Goal: Task Accomplishment & Management: Manage account settings

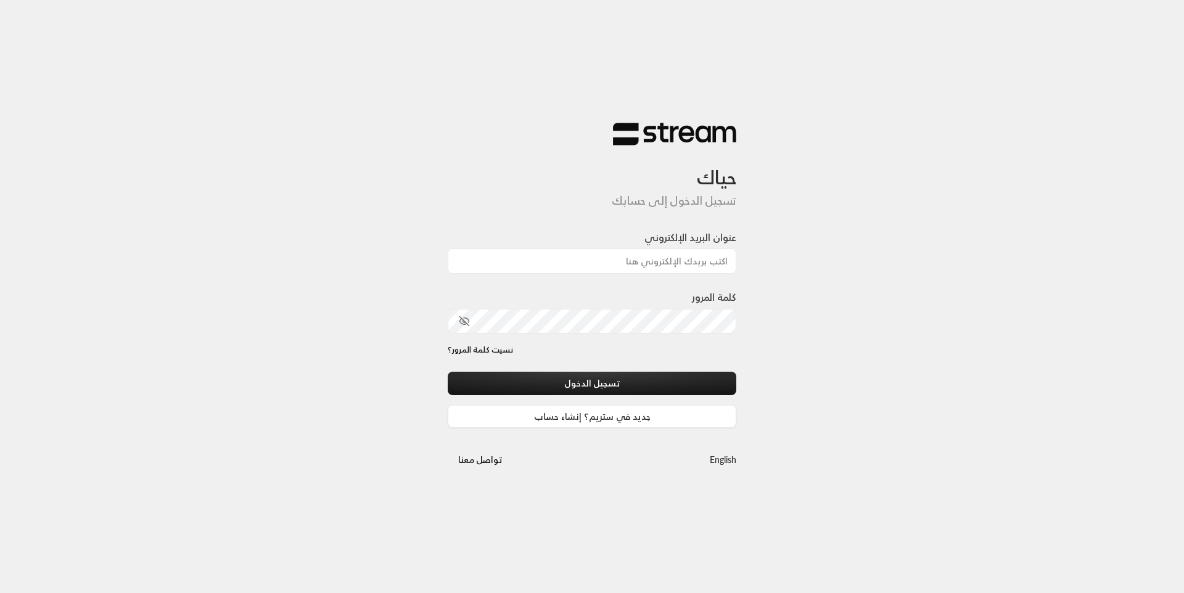
drag, startPoint x: 0, startPoint y: 0, endPoint x: 641, endPoint y: 262, distance: 692.2
click at [641, 262] on input "عنوان البريد الإلكتروني" at bounding box center [592, 261] width 289 height 25
type input "[EMAIL_ADDRESS][DOMAIN_NAME]"
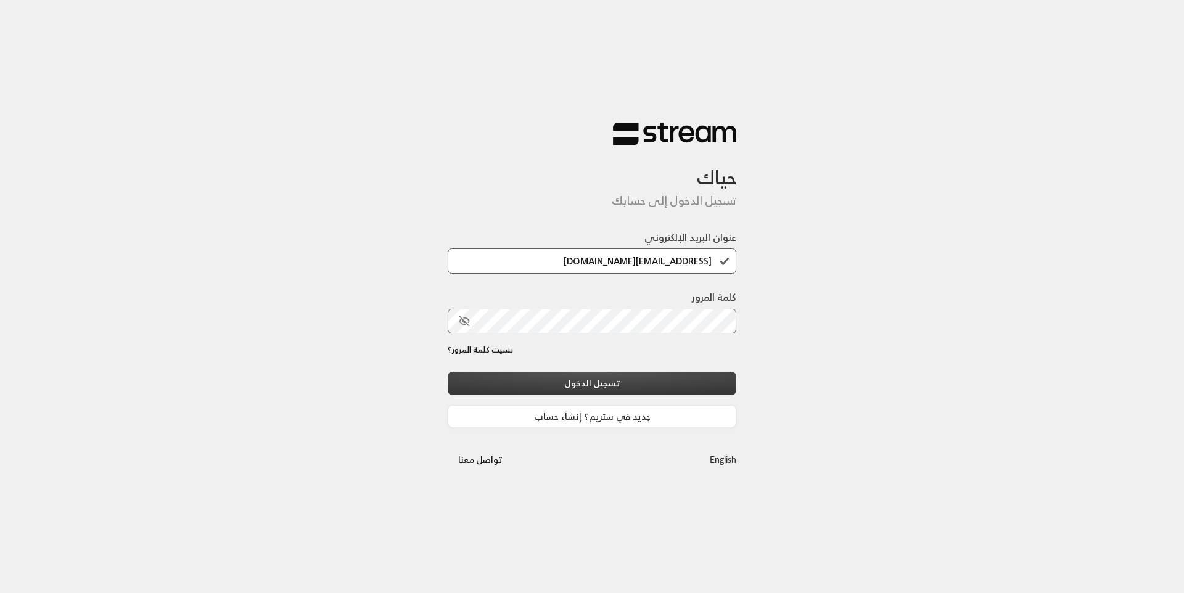
click at [617, 392] on button "تسجيل الدخول" at bounding box center [592, 383] width 289 height 23
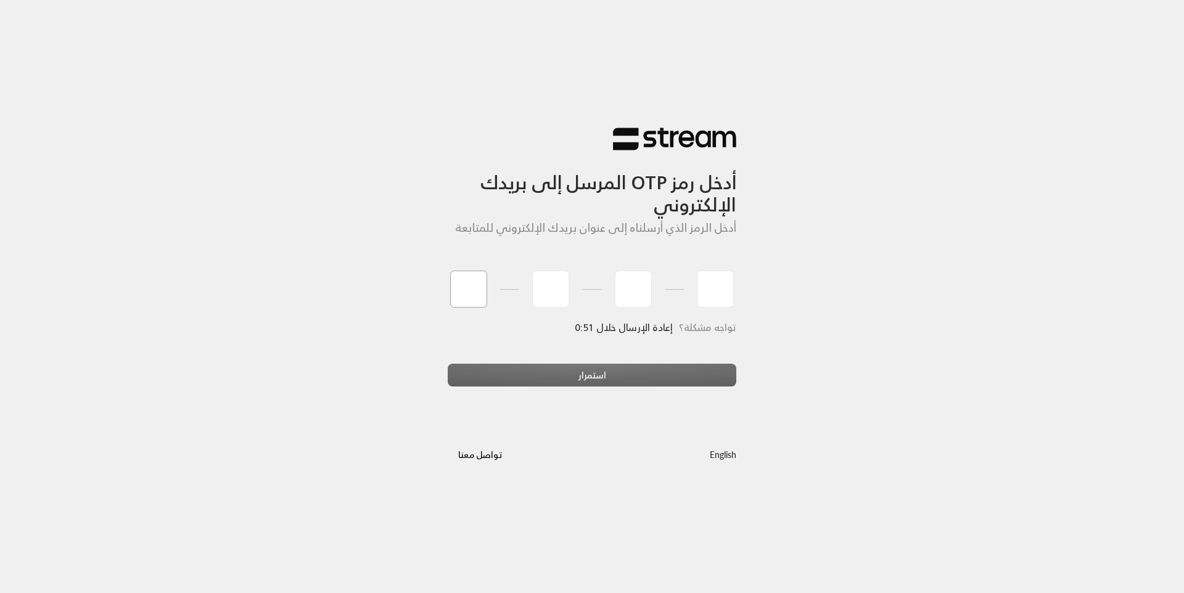
type input "4"
type input "7"
type input "4"
type input "7"
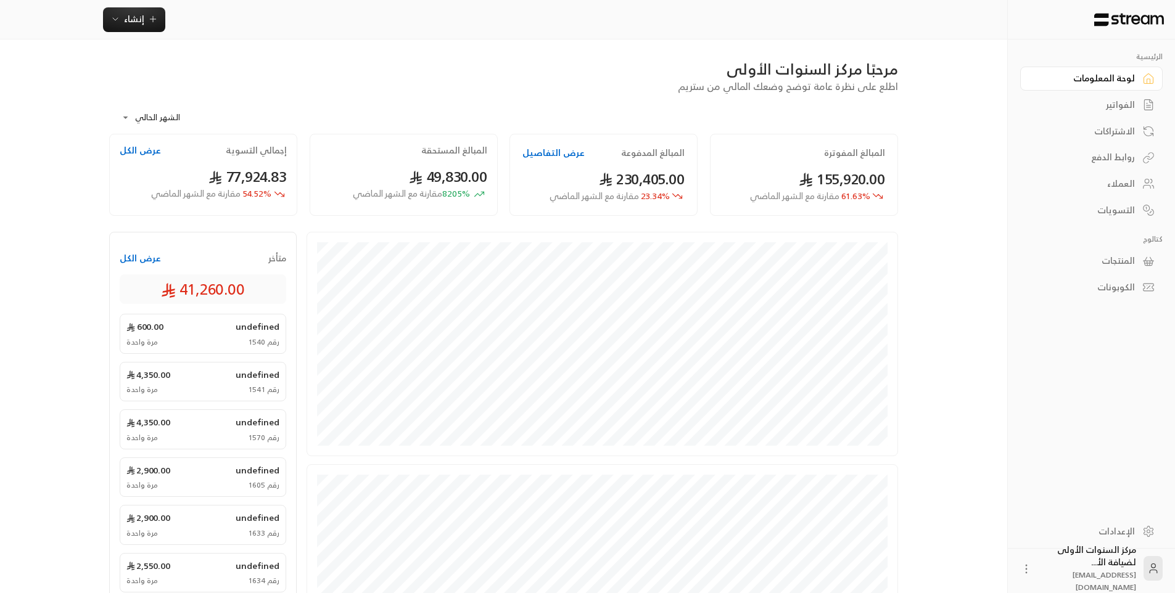
click at [1125, 114] on link "الفواتير" at bounding box center [1091, 105] width 142 height 24
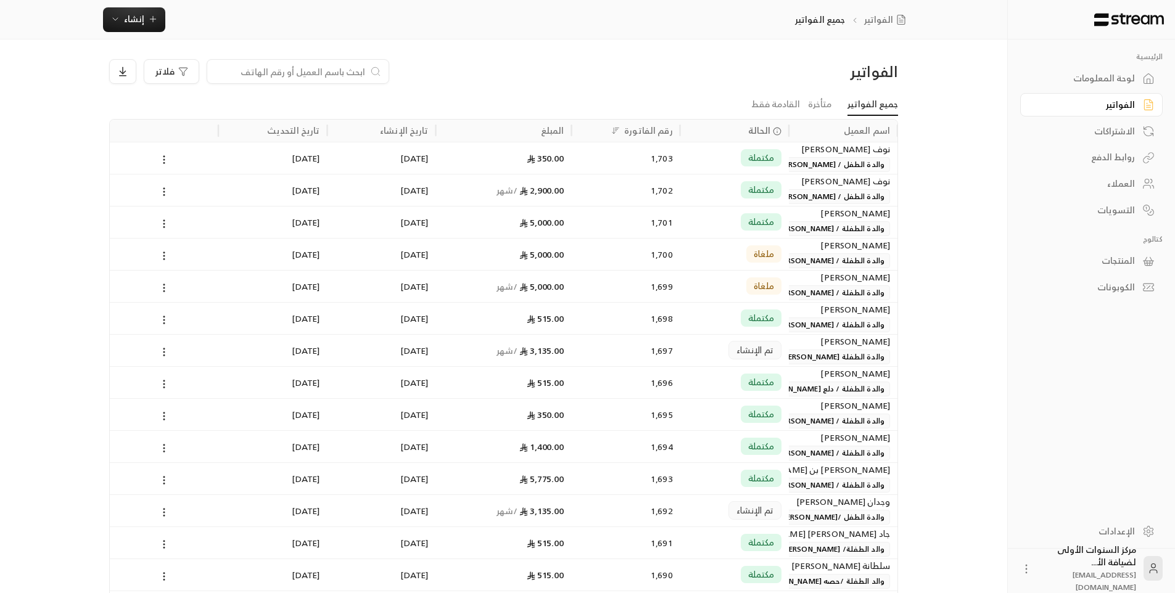
click at [608, 194] on div "1,702" at bounding box center [626, 190] width 94 height 31
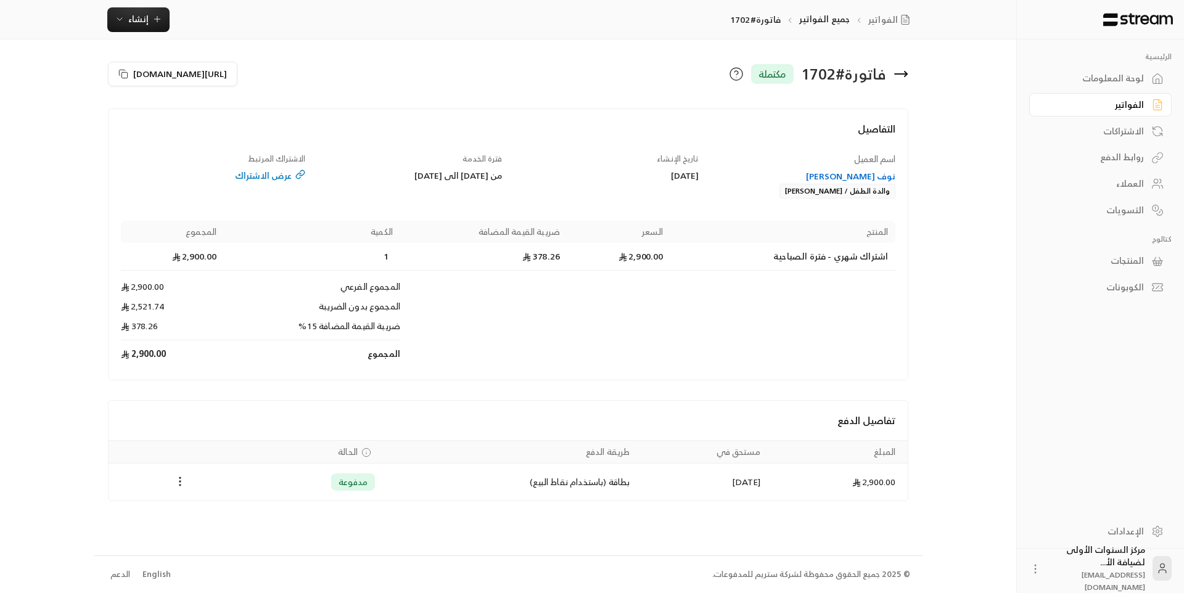
click at [1071, 103] on div "الفواتير" at bounding box center [1094, 105] width 99 height 12
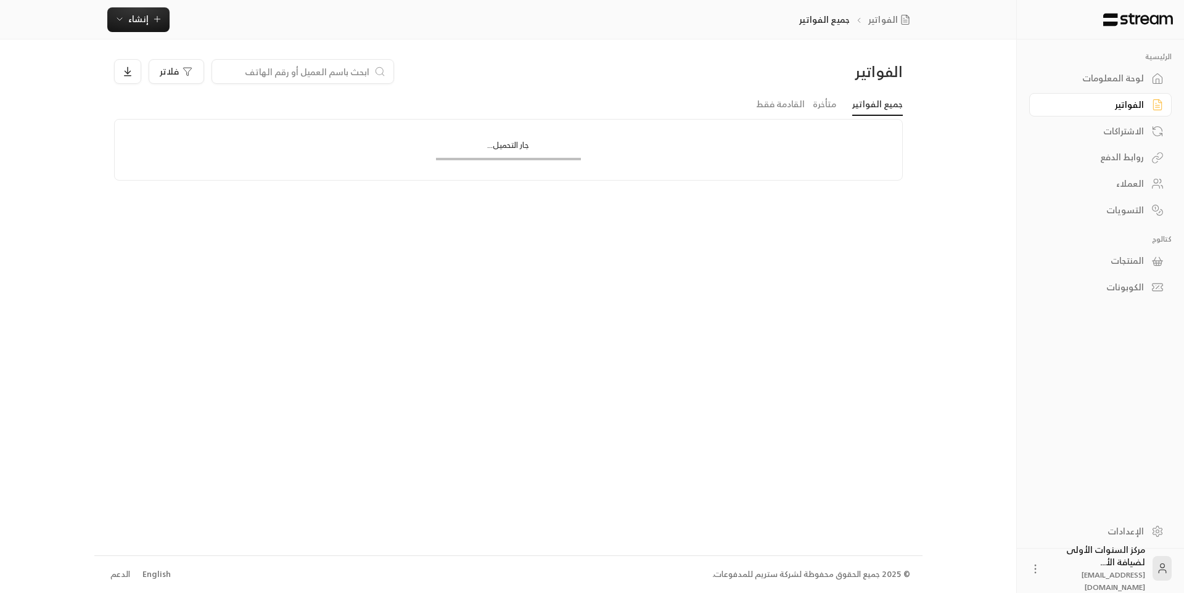
click at [1103, 78] on div "لوحة المعلومات" at bounding box center [1094, 78] width 99 height 12
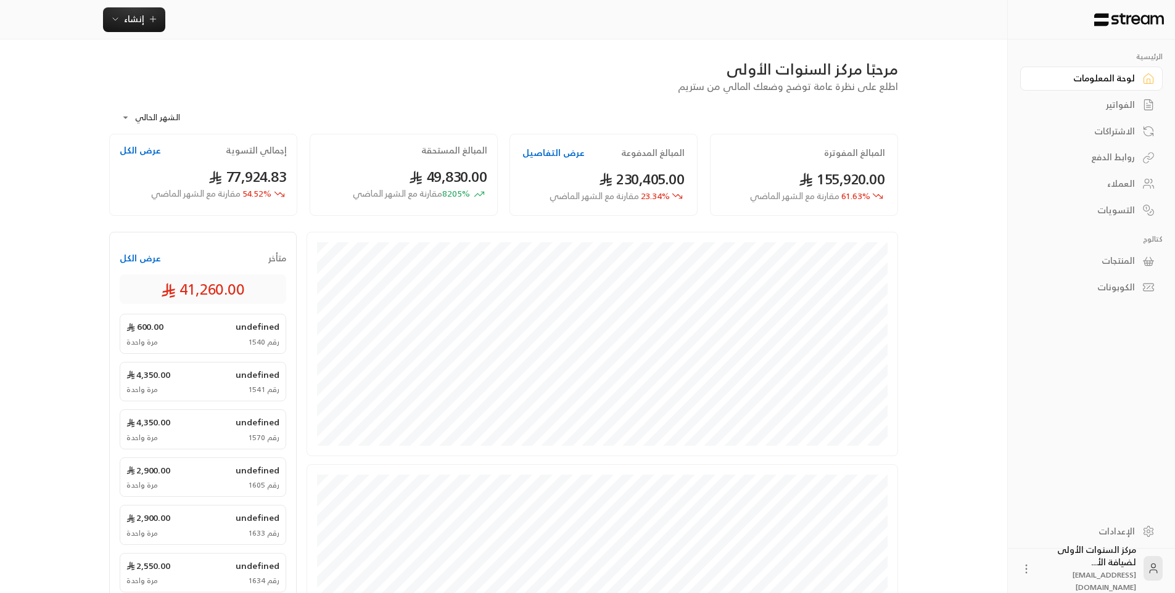
click at [1132, 102] on div "الفواتير" at bounding box center [1085, 105] width 99 height 12
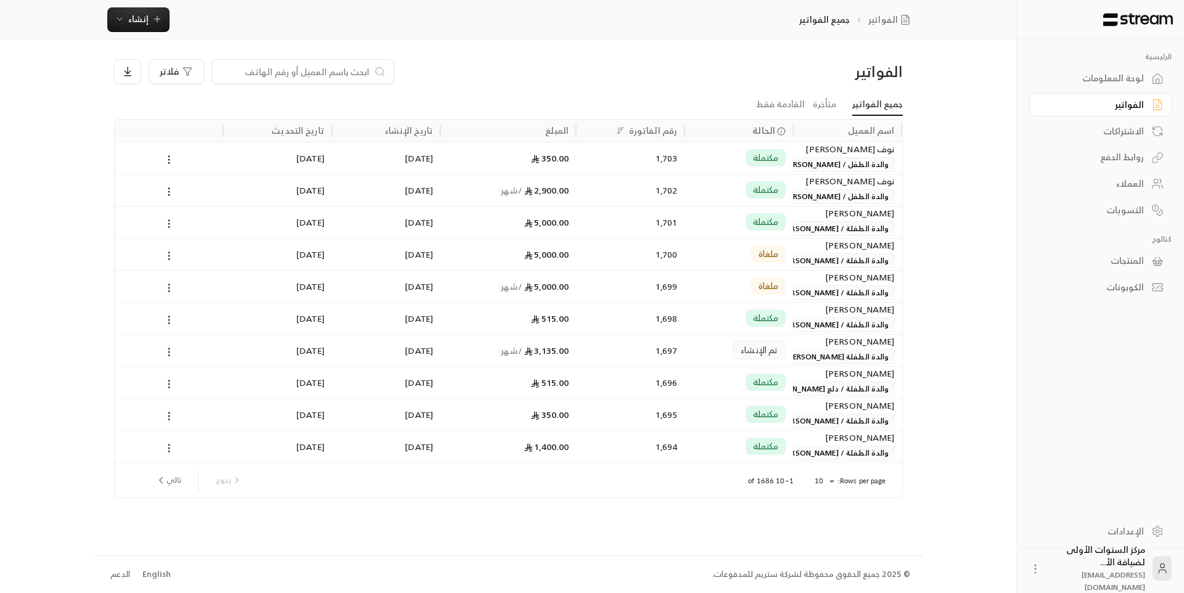
click at [333, 70] on input at bounding box center [295, 72] width 150 height 14
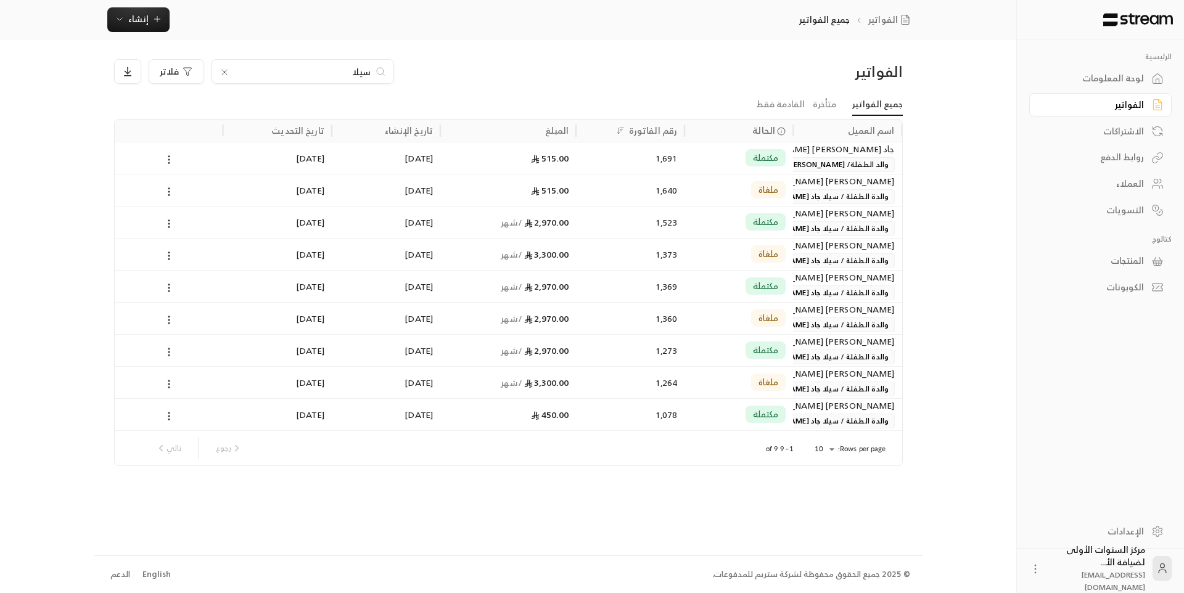
type input "سيلا"
click at [651, 220] on div "1,523" at bounding box center [630, 222] width 94 height 31
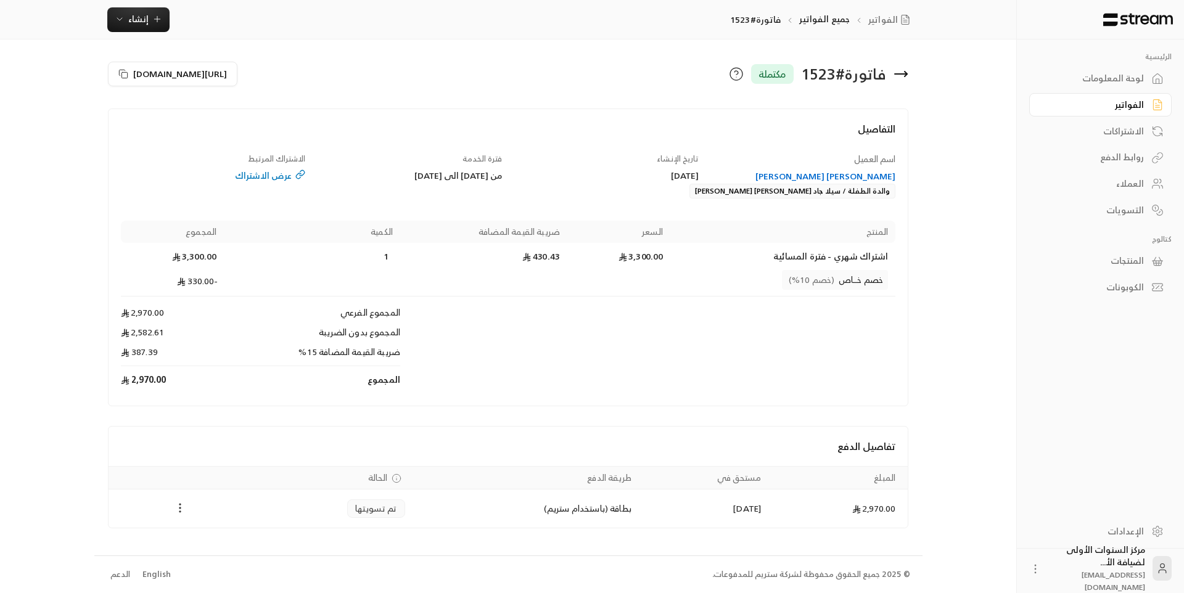
click at [176, 509] on icon "Payments" at bounding box center [180, 508] width 12 height 12
click at [201, 534] on li "تحميل الفاتورة" at bounding box center [210, 540] width 63 height 22
click at [904, 74] on icon at bounding box center [901, 74] width 12 height 0
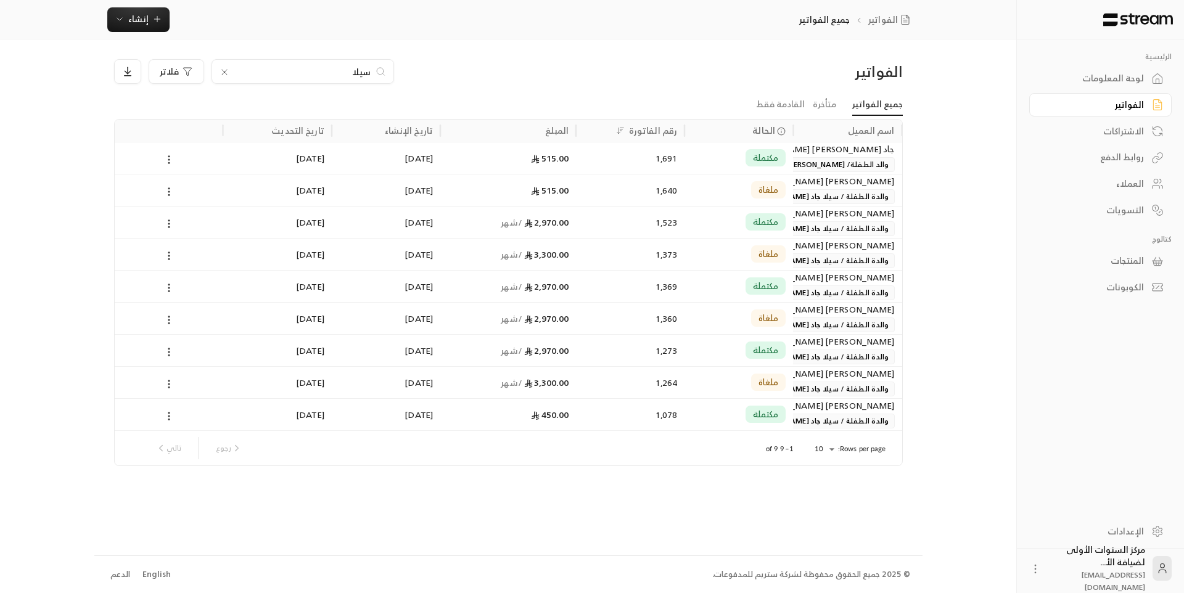
click at [336, 66] on input "سيلا" at bounding box center [302, 72] width 137 height 14
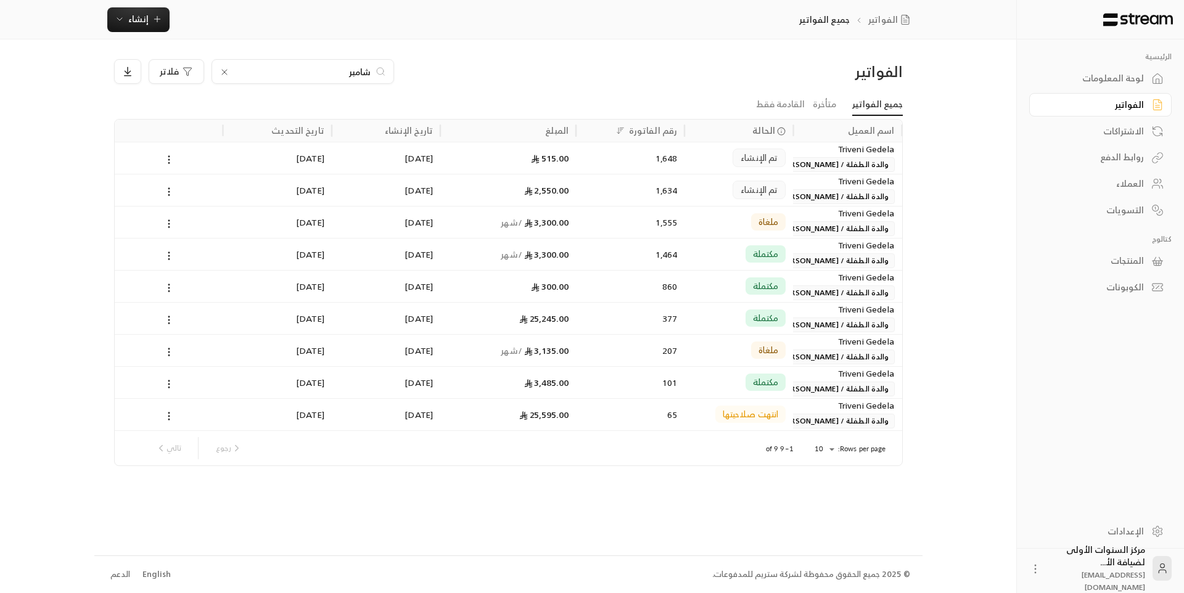
type input "شامبر"
click at [601, 192] on div "1,634" at bounding box center [630, 190] width 94 height 31
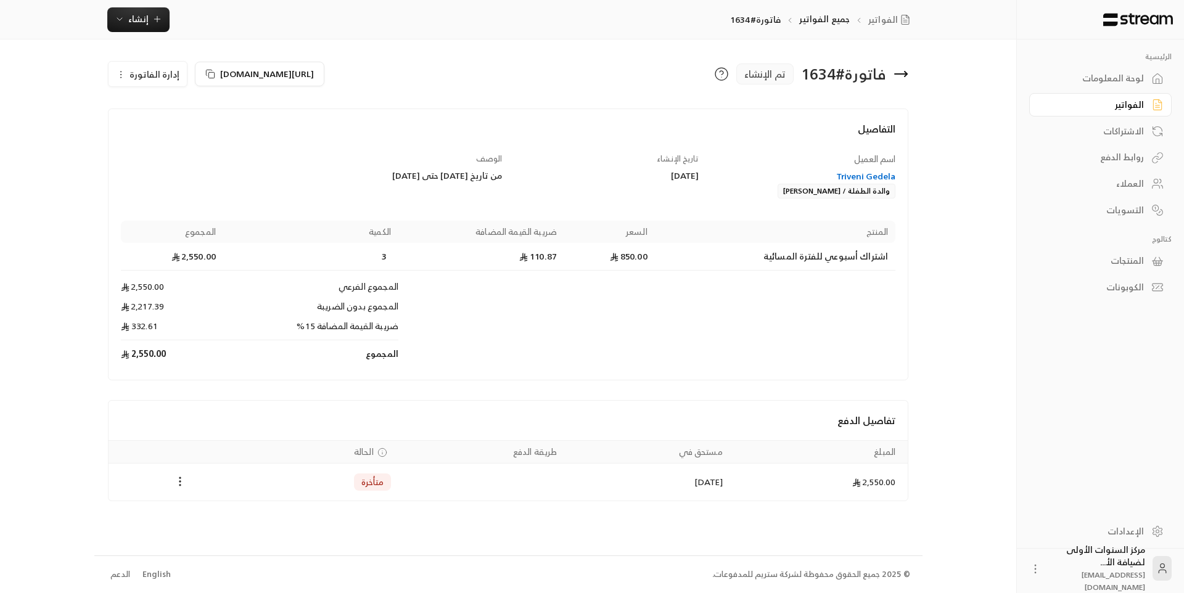
click at [906, 74] on icon at bounding box center [901, 74] width 12 height 0
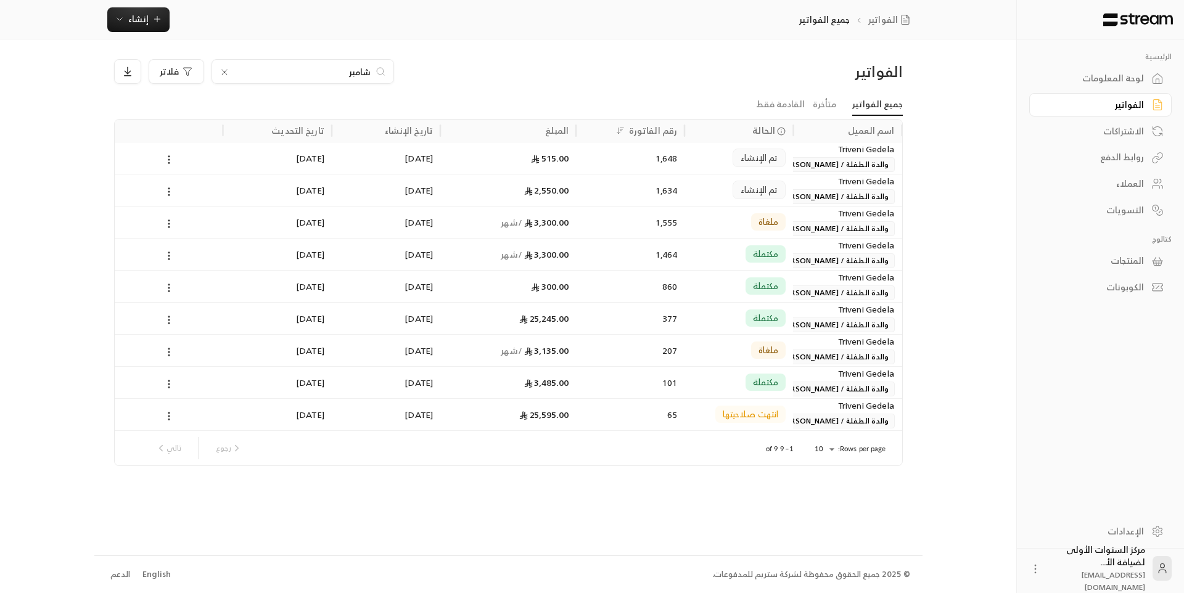
click at [1113, 87] on link "لوحة المعلومات" at bounding box center [1100, 79] width 142 height 24
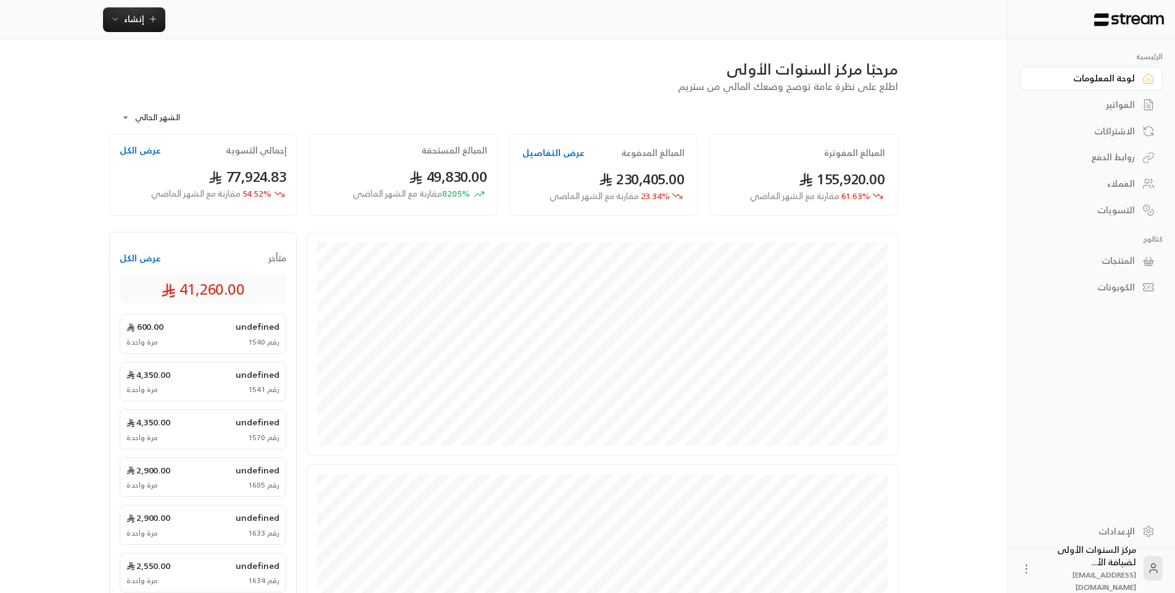
click at [1125, 109] on div "الفواتير" at bounding box center [1085, 105] width 99 height 12
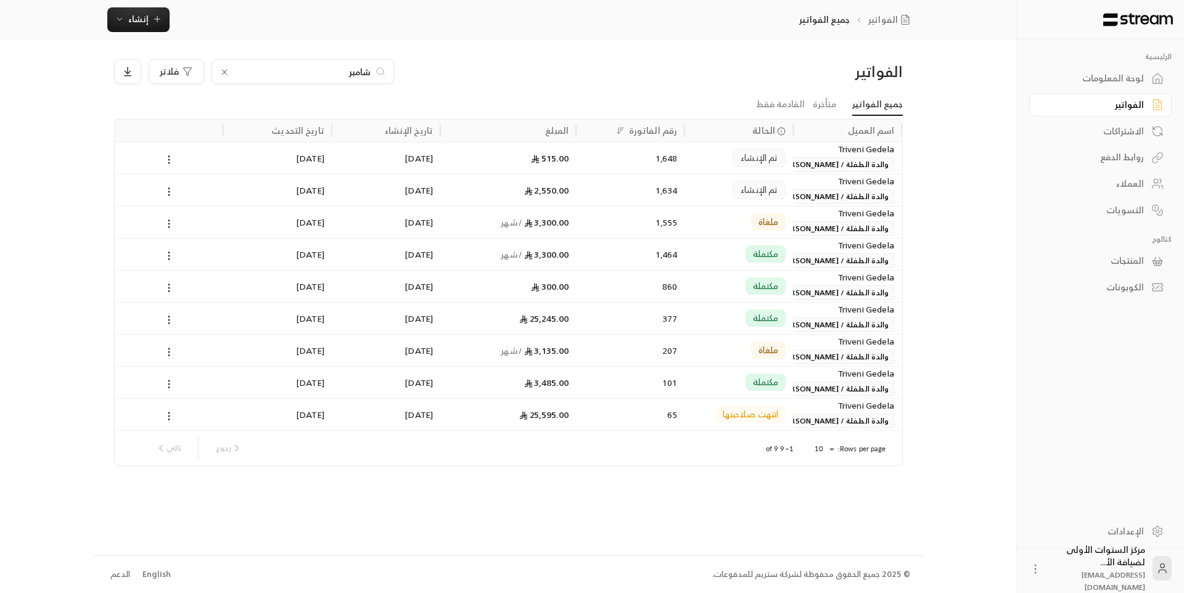
click at [670, 57] on div "الفواتير شامبر فلاتر جميع الفواتير متأخرة القادمة فقط اسم العميل الحالة رقم الف…" at bounding box center [508, 297] width 828 height 516
click at [225, 71] on icon at bounding box center [225, 72] width 10 height 10
click at [588, 66] on div "فلاتر" at bounding box center [408, 71] width 588 height 25
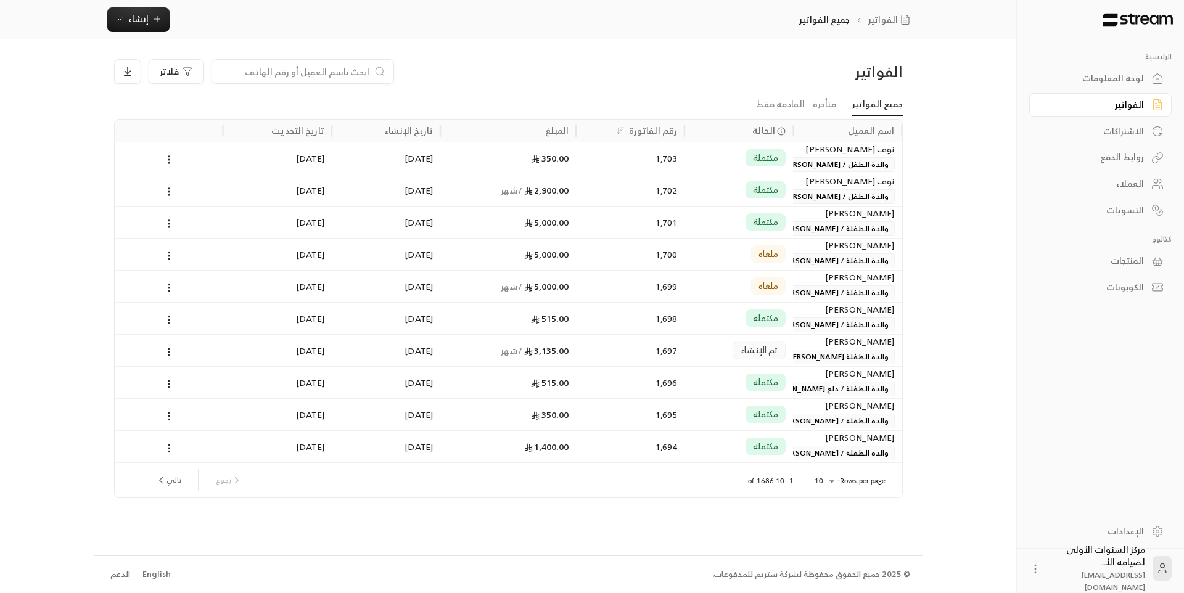
click at [727, 70] on div "الفواتير" at bounding box center [808, 72] width 188 height 20
click at [1131, 72] on div "لوحة المعلومات" at bounding box center [1094, 78] width 99 height 12
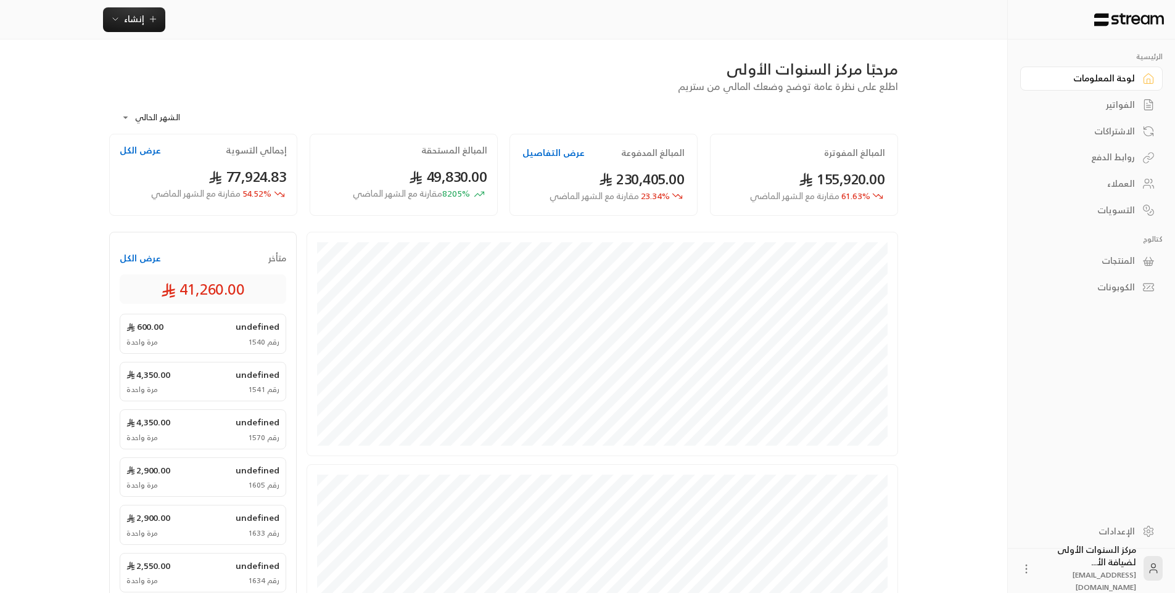
click at [1137, 104] on link "الفواتير" at bounding box center [1091, 105] width 142 height 24
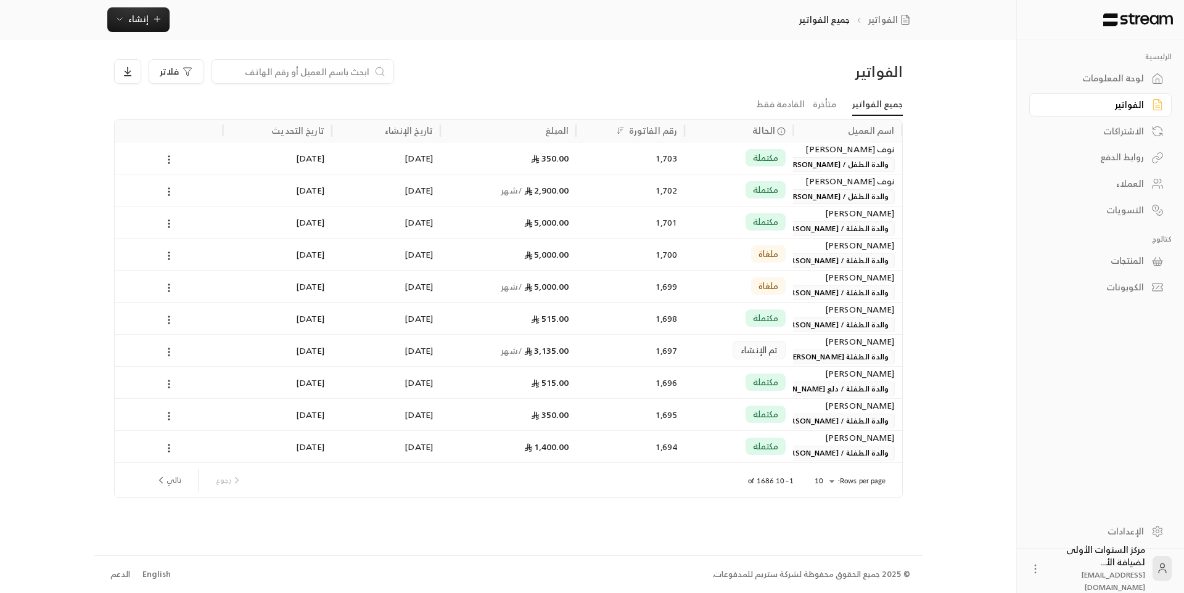
click at [351, 72] on input at bounding box center [295, 72] width 150 height 14
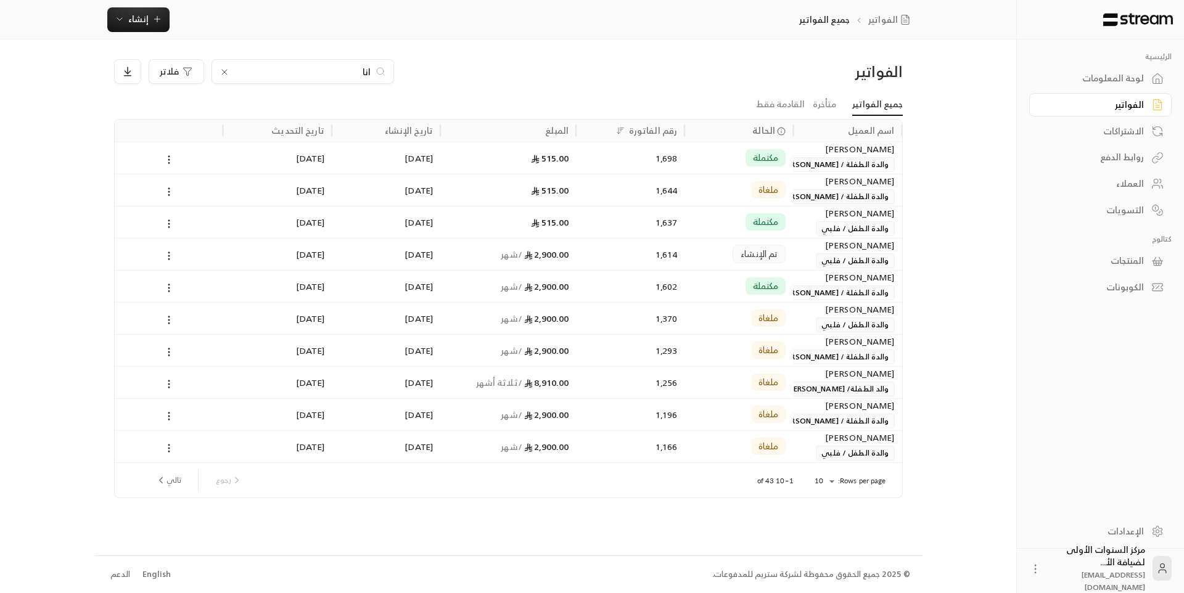
type input "انا"
click at [511, 167] on div "515.00" at bounding box center [508, 157] width 121 height 31
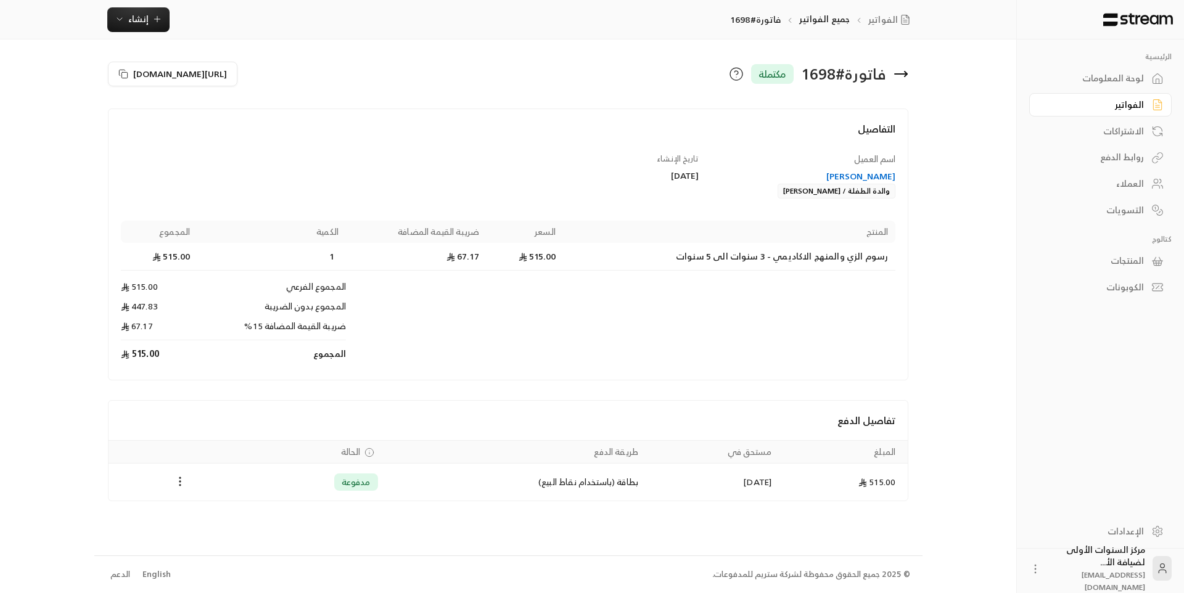
click at [1105, 111] on link "الفواتير" at bounding box center [1100, 105] width 142 height 24
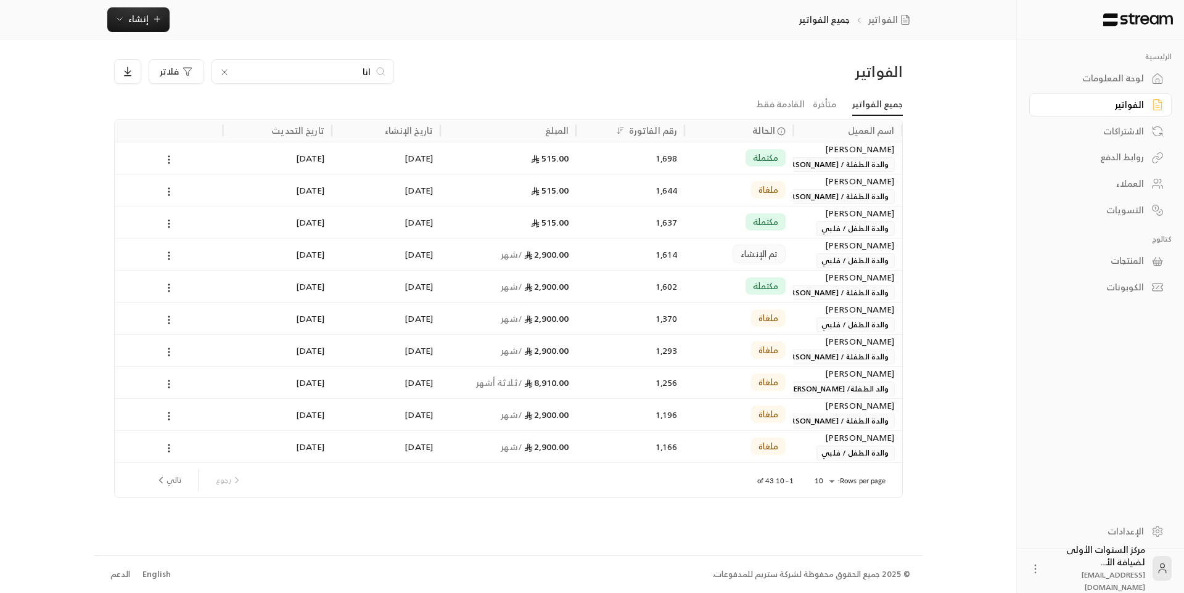
click at [366, 72] on input "انا" at bounding box center [302, 72] width 137 height 14
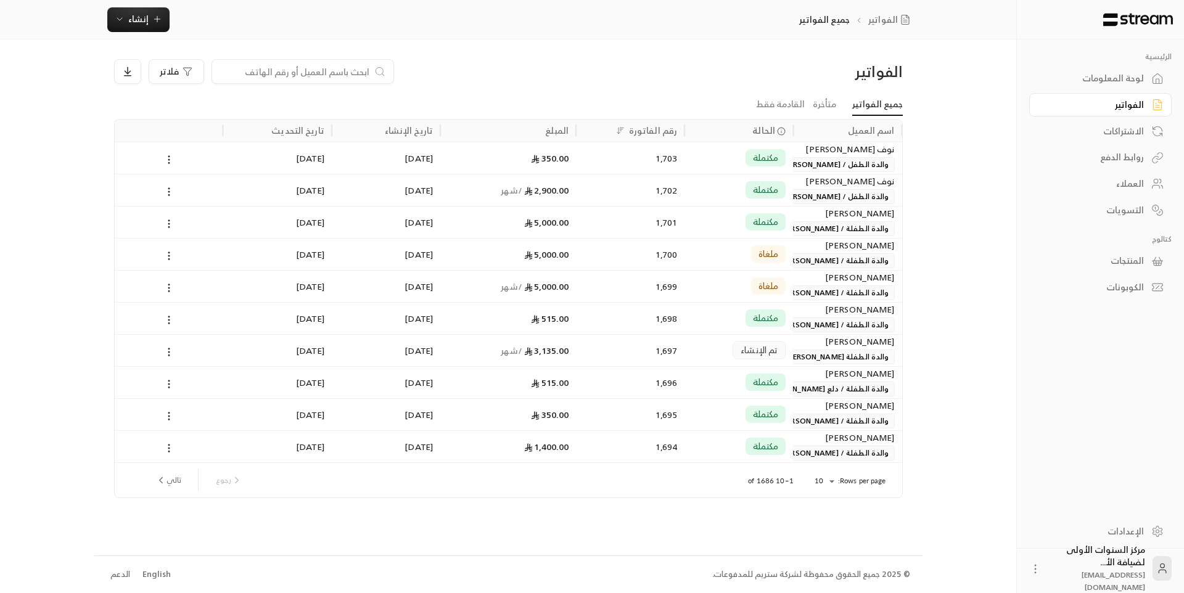
click at [1091, 76] on div "لوحة المعلومات" at bounding box center [1094, 78] width 99 height 12
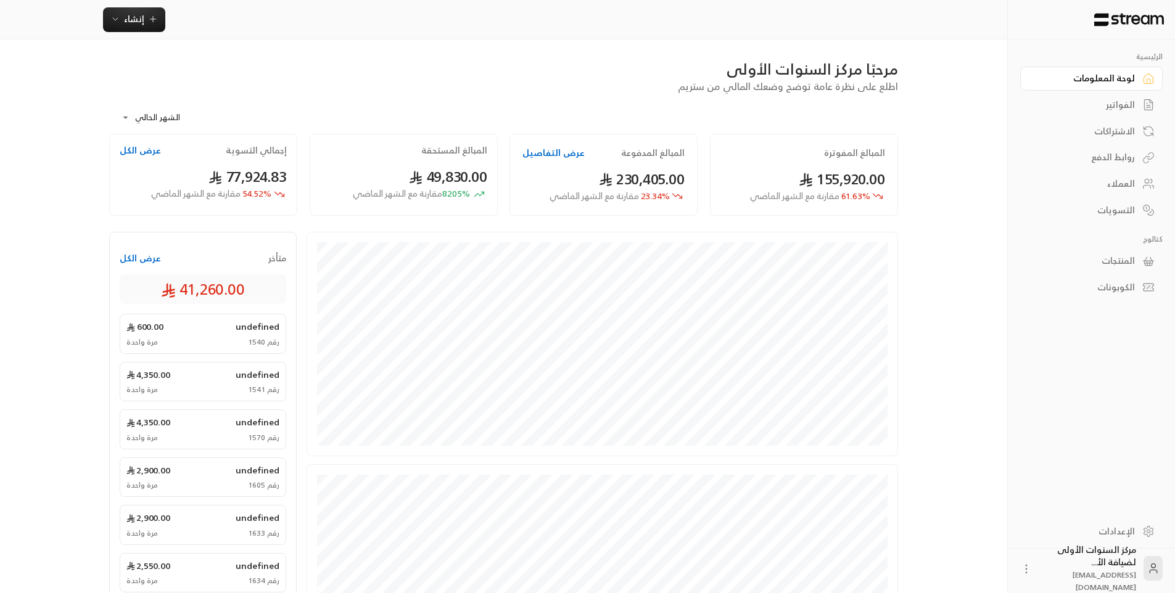
click at [1114, 107] on div "الفواتير" at bounding box center [1085, 105] width 99 height 12
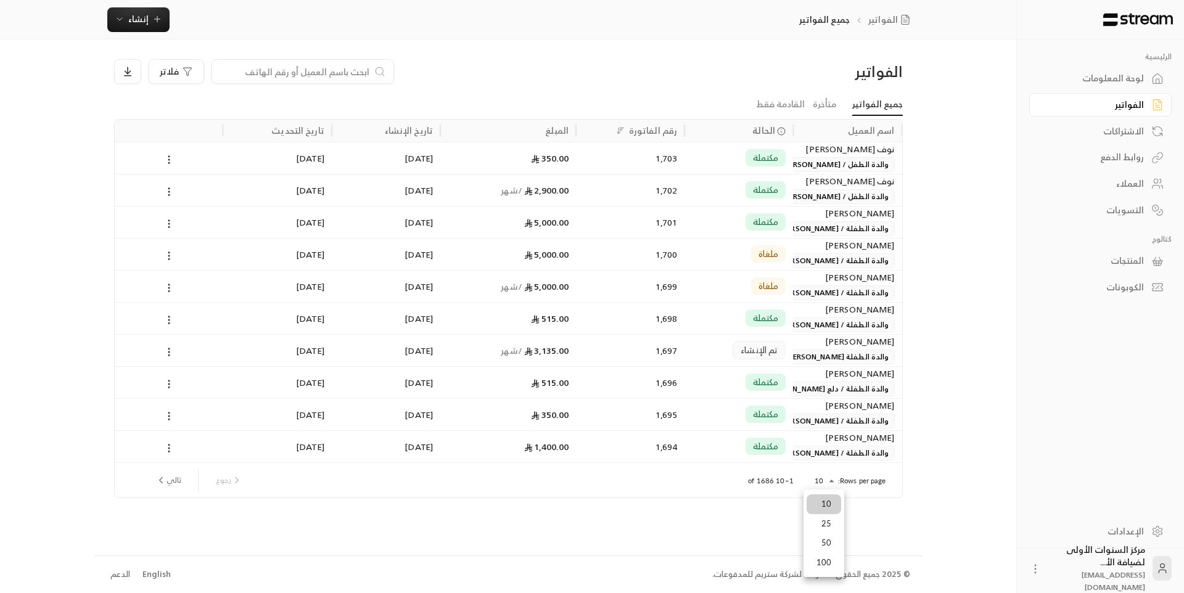
click at [814, 474] on body "الرئيسية لوحة المعلومات الفواتير الاشتراكات روابط الدفع العملاء التسويات كتالوج…" at bounding box center [592, 296] width 1184 height 593
click at [829, 562] on li "100" at bounding box center [824, 563] width 35 height 20
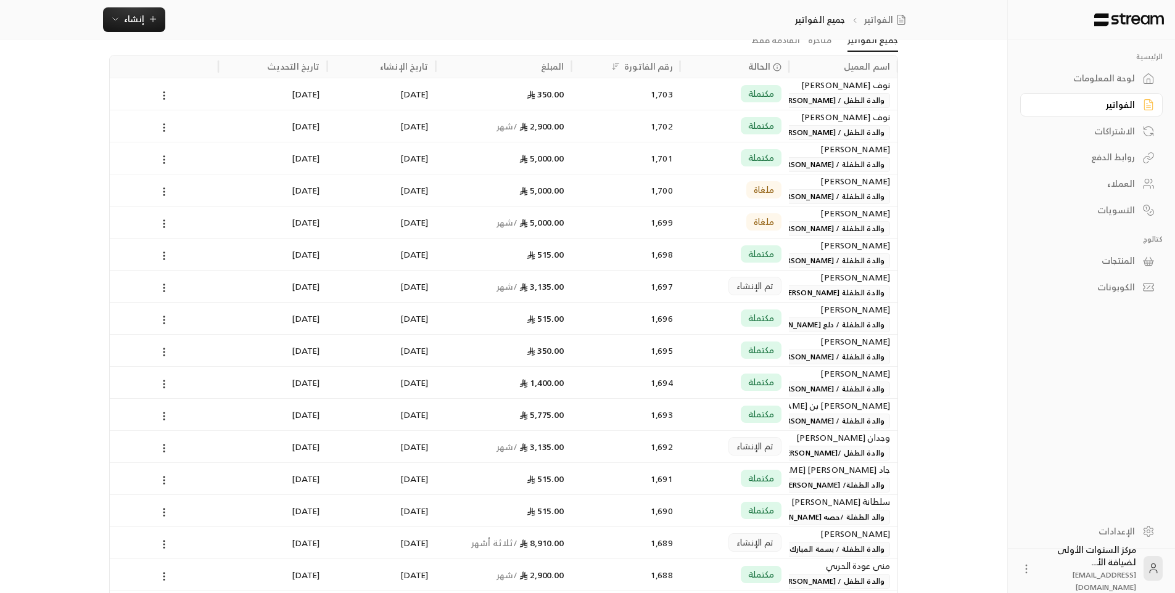
scroll to position [308, 0]
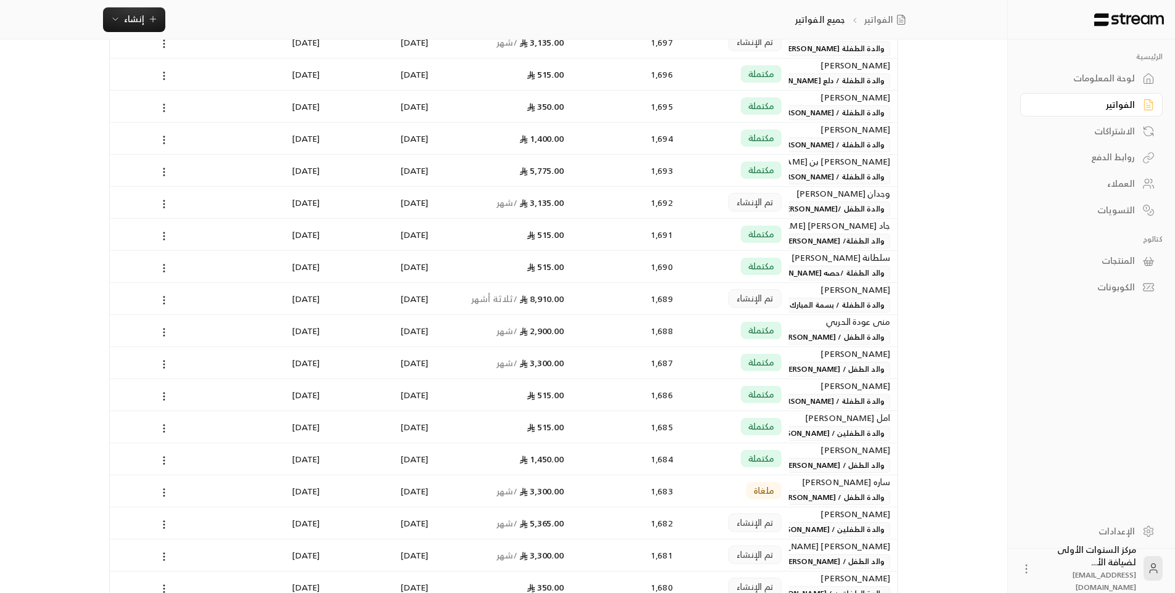
click at [767, 300] on span "تم الإنشاء" at bounding box center [754, 298] width 37 height 12
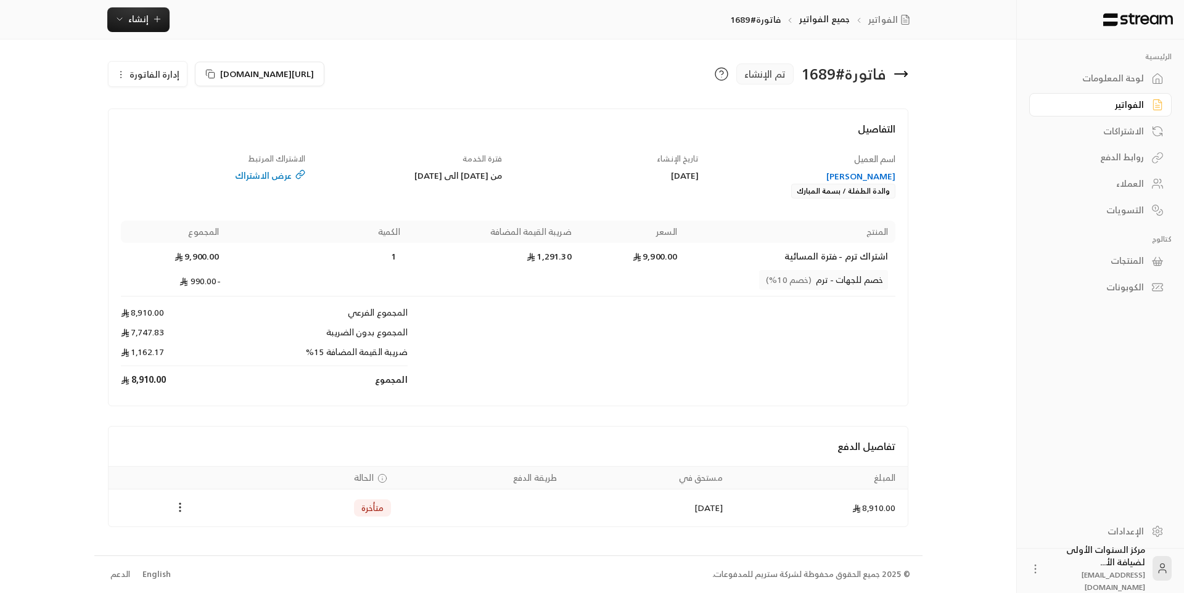
click at [141, 69] on span "إدارة الفاتورة" at bounding box center [155, 74] width 50 height 15
click at [183, 130] on span "إلغاء" at bounding box center [178, 132] width 15 height 10
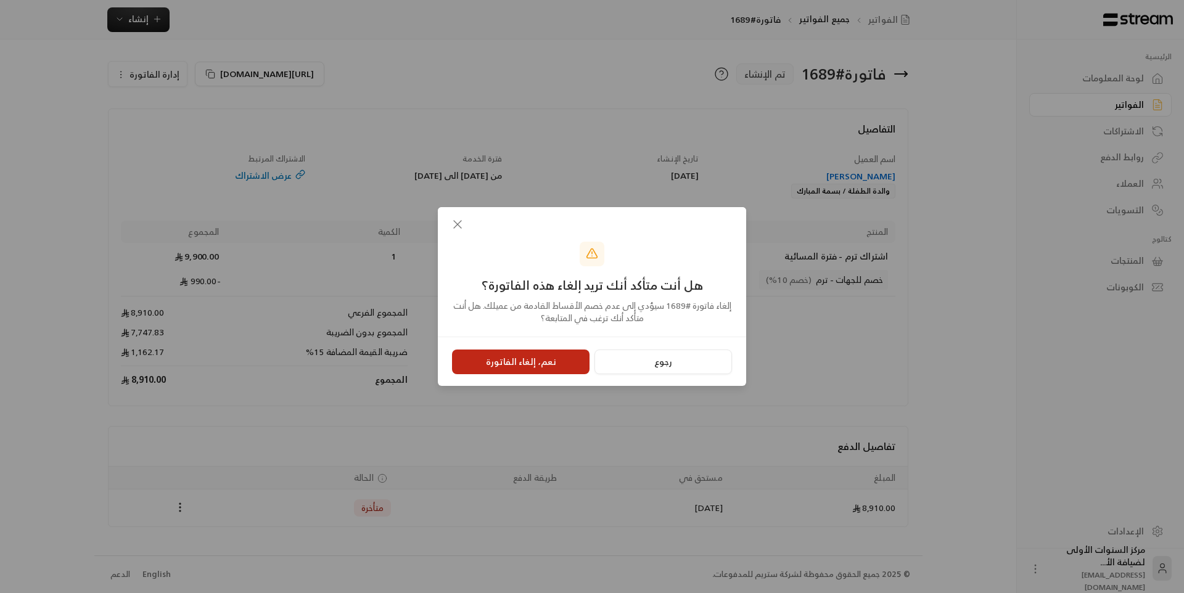
click at [513, 356] on button "نعم، إلغاء الفاتورة" at bounding box center [521, 362] width 138 height 25
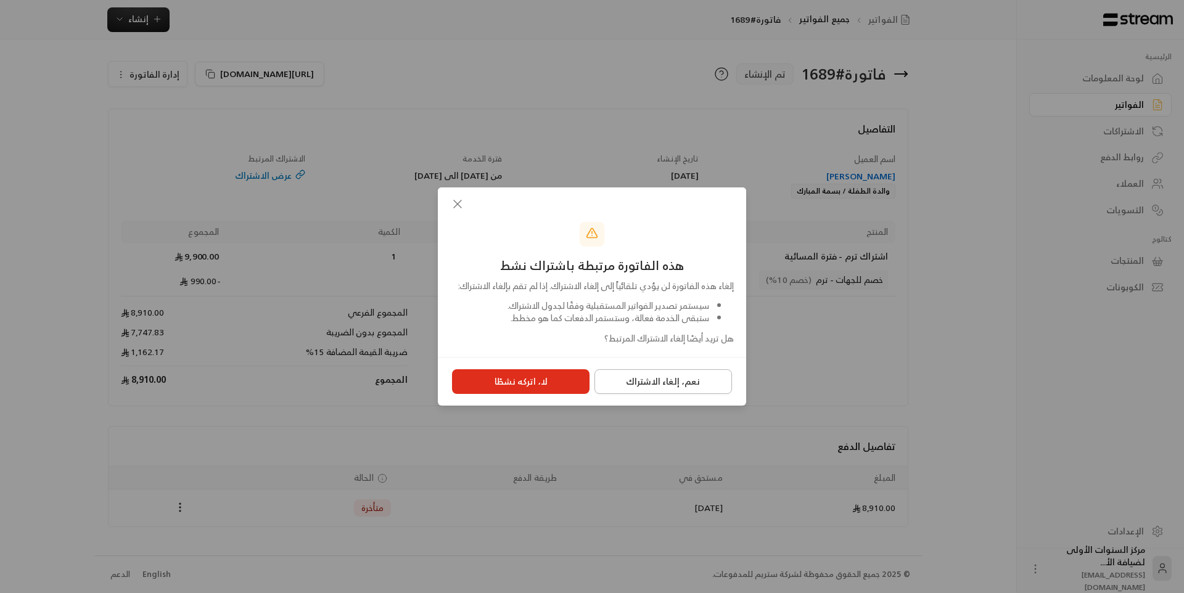
click at [670, 394] on button "نعم، إلغاء الاشتراك" at bounding box center [664, 381] width 138 height 25
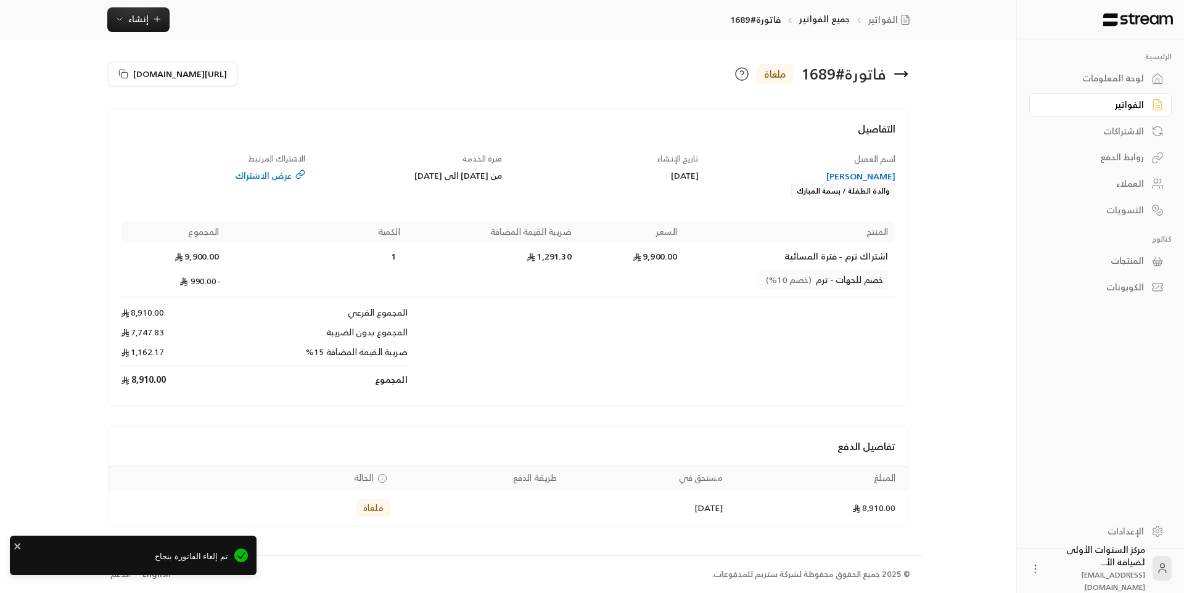
click at [859, 176] on div "[PERSON_NAME]" at bounding box center [803, 176] width 185 height 12
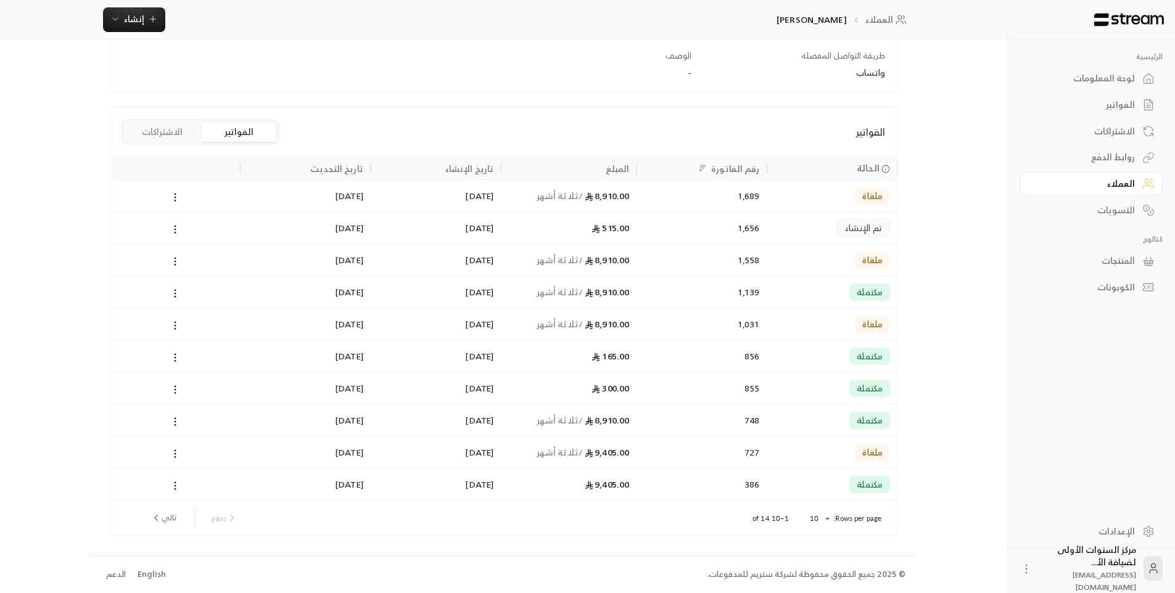
scroll to position [43, 0]
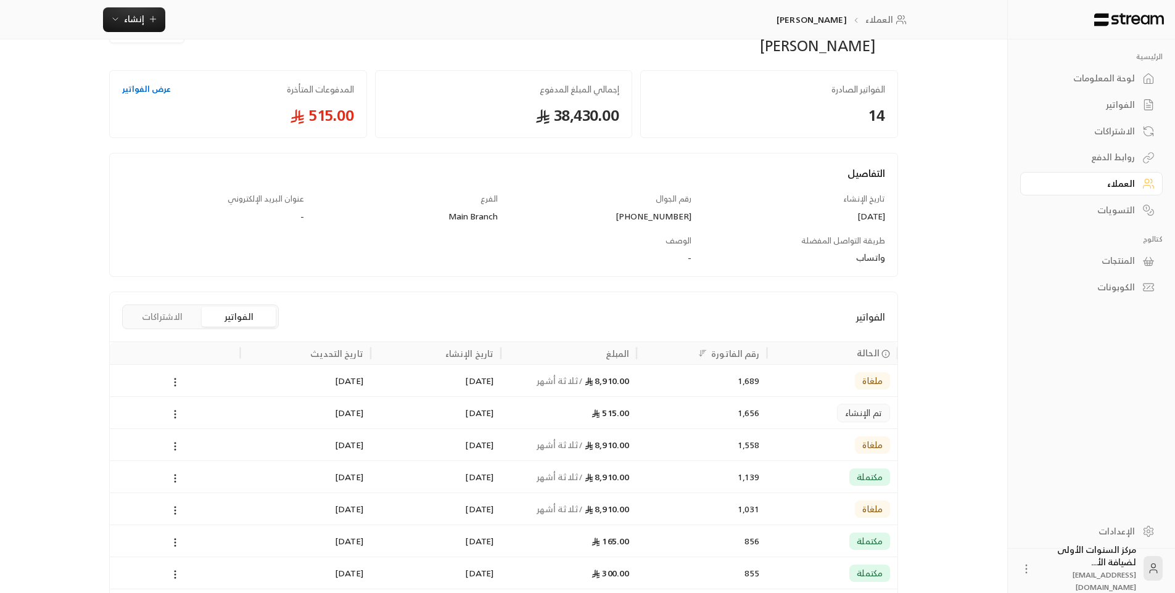
click at [180, 313] on button "الاشتراكات" at bounding box center [162, 317] width 74 height 20
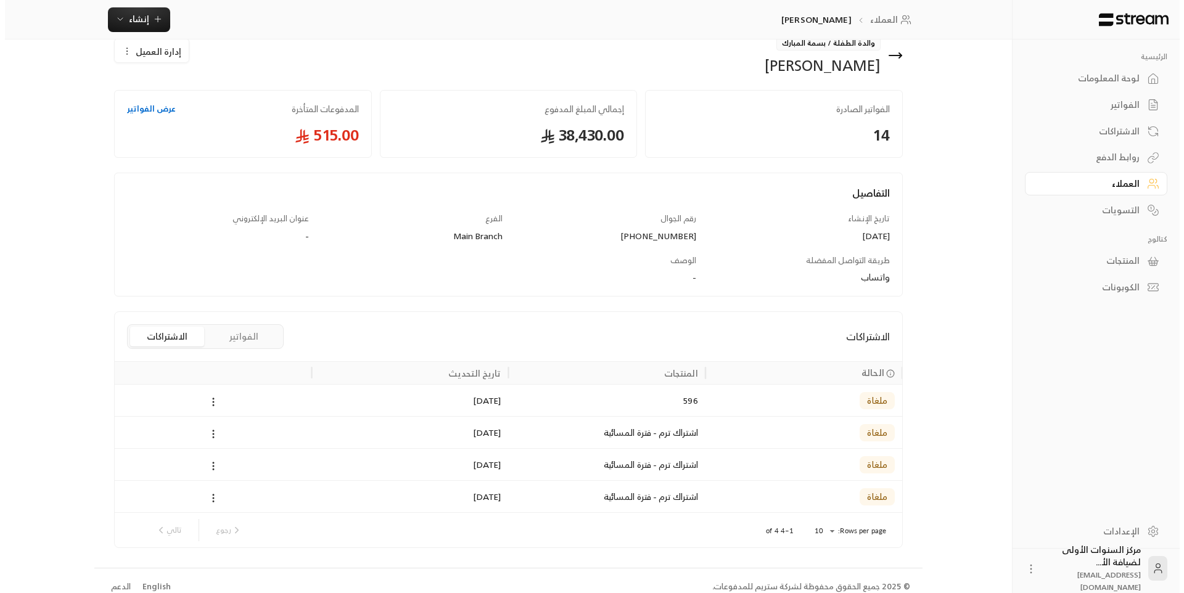
scroll to position [36, 0]
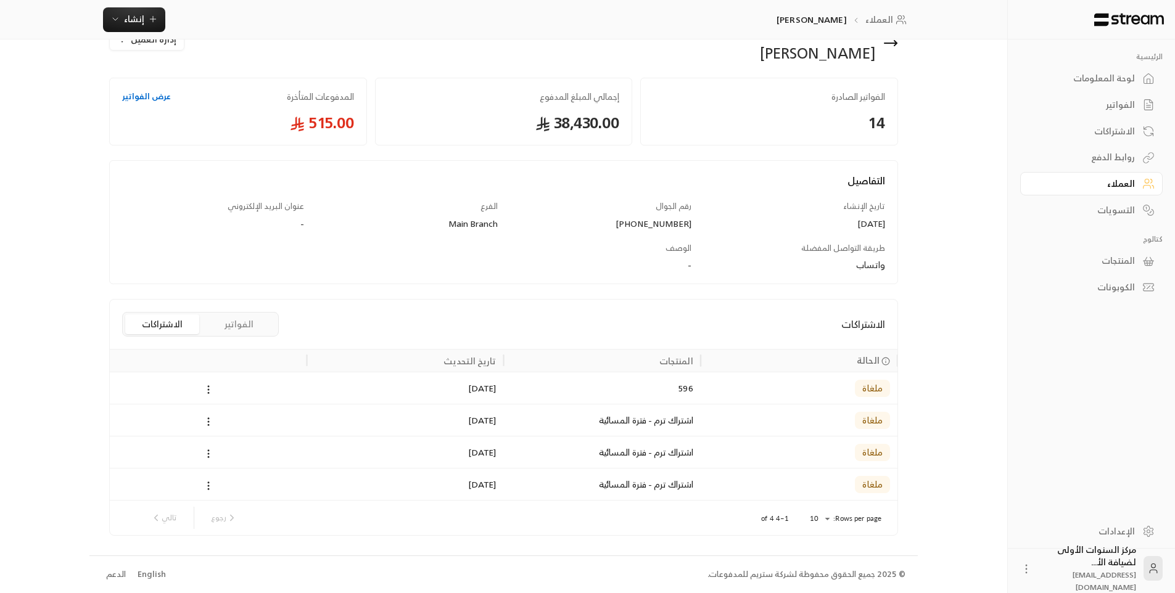
click at [826, 517] on body "الرئيسية لوحة المعلومات الفواتير الاشتراكات روابط الدفع العملاء التسويات كتالوج…" at bounding box center [587, 260] width 1175 height 593
click at [825, 555] on li "50" at bounding box center [819, 550] width 35 height 20
click at [895, 46] on icon at bounding box center [895, 43] width 2 height 5
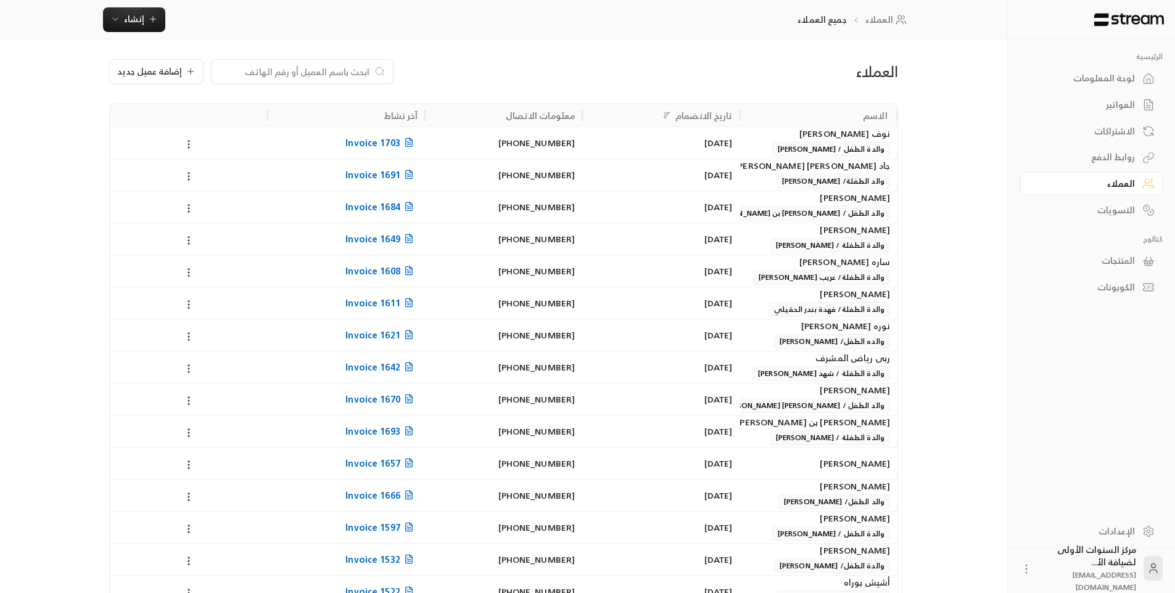
click at [1118, 81] on div "لوحة المعلومات" at bounding box center [1085, 78] width 99 height 12
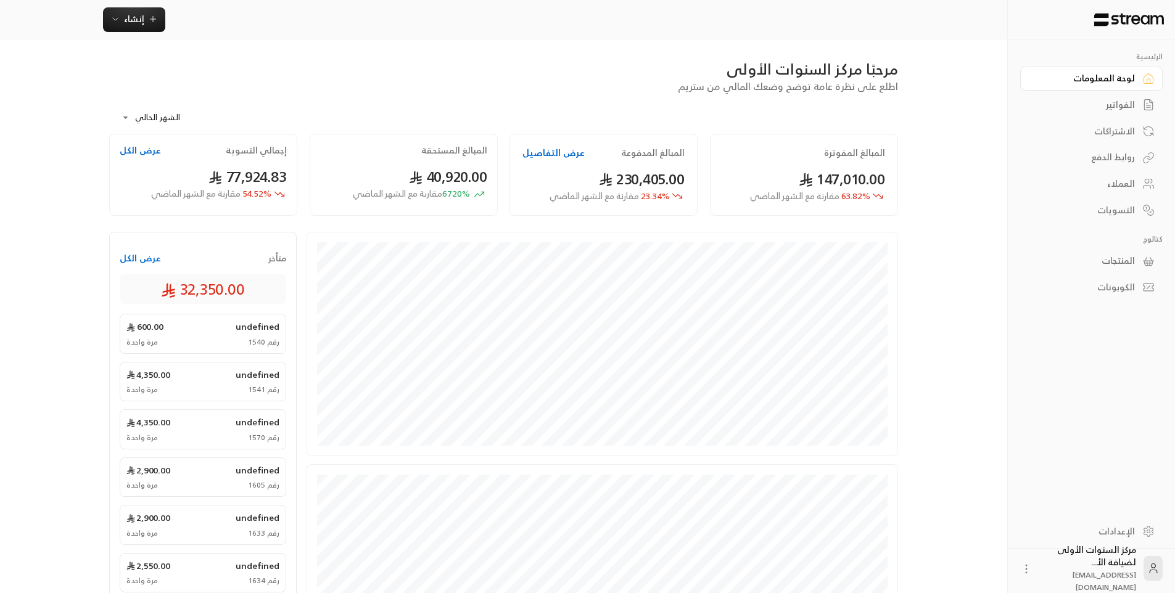
click at [1113, 104] on div "الفواتير" at bounding box center [1085, 105] width 99 height 12
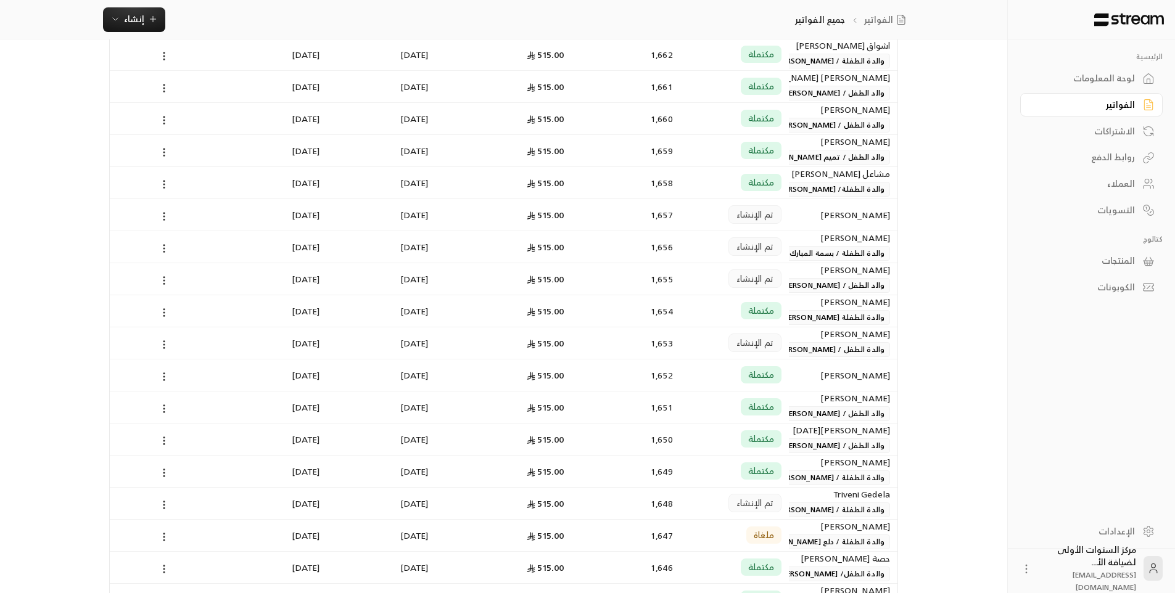
scroll to position [1480, 0]
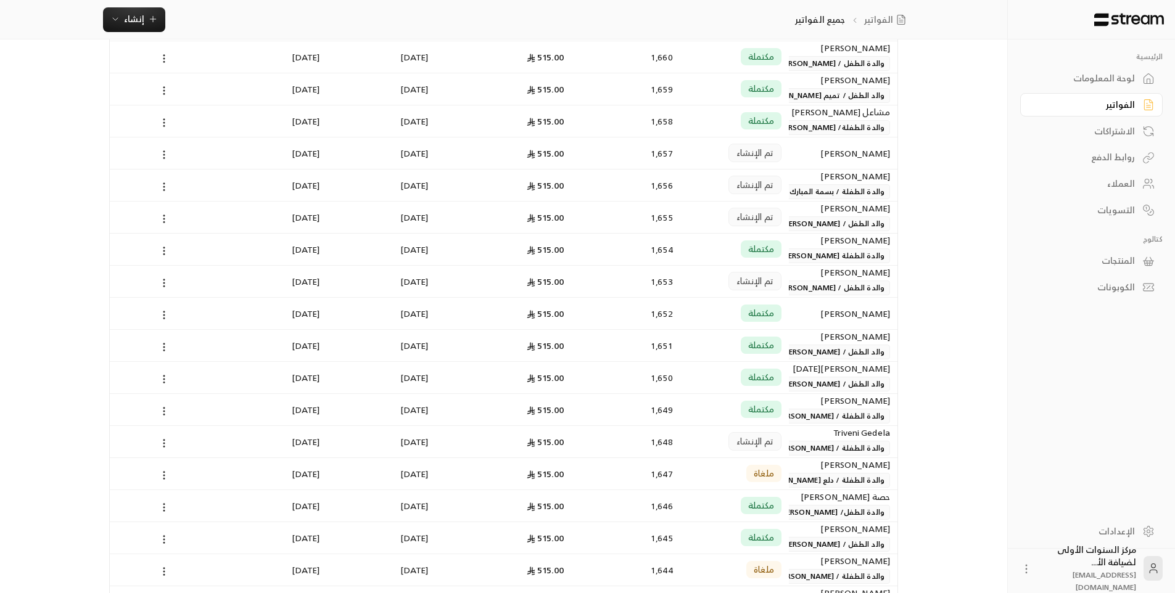
click at [820, 187] on span "والدة الطفلة / بسمة المبارك" at bounding box center [837, 191] width 106 height 15
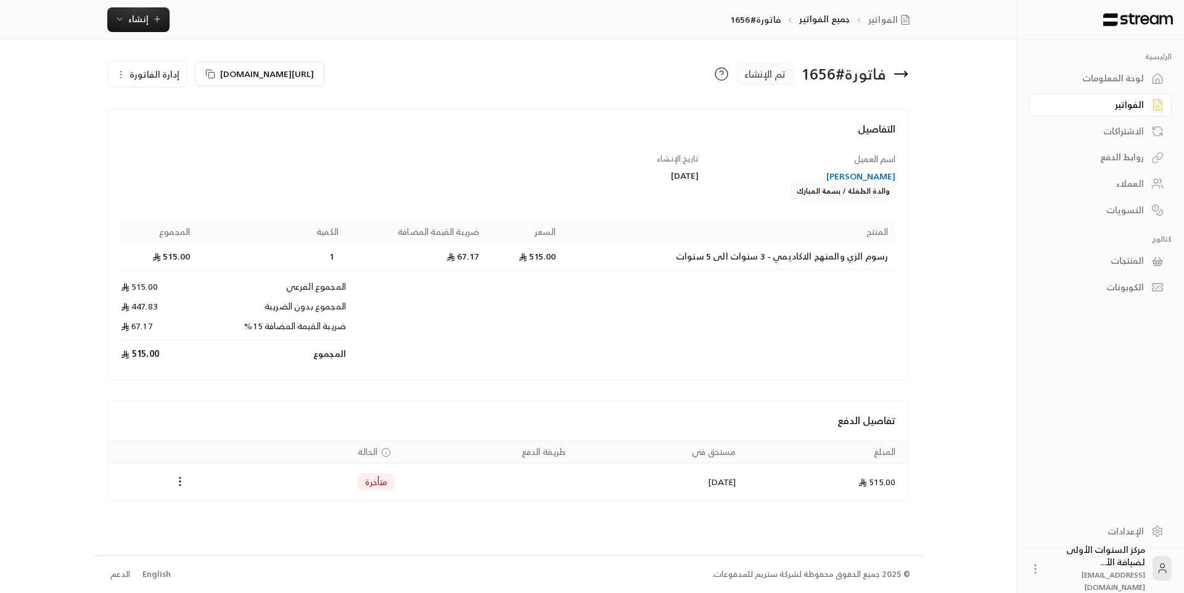
click at [168, 67] on span "إدارة الفاتورة" at bounding box center [155, 74] width 50 height 15
click at [186, 130] on span "إلغاء" at bounding box center [178, 132] width 15 height 10
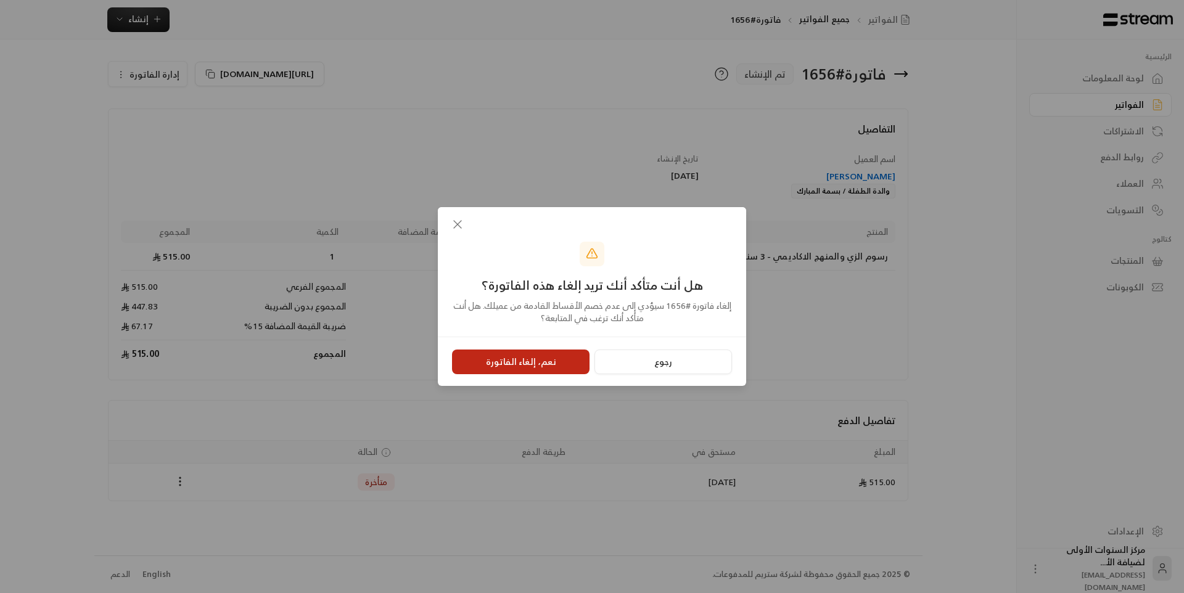
click at [523, 369] on button "نعم، إلغاء الفاتورة" at bounding box center [521, 362] width 138 height 25
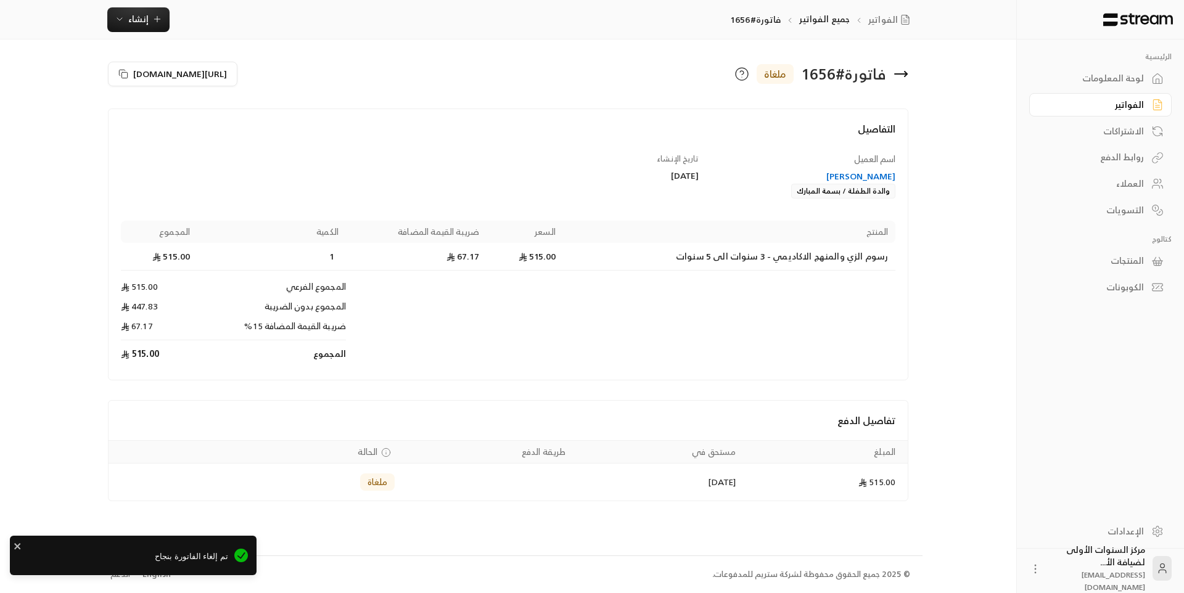
click at [905, 76] on icon at bounding box center [906, 74] width 2 height 5
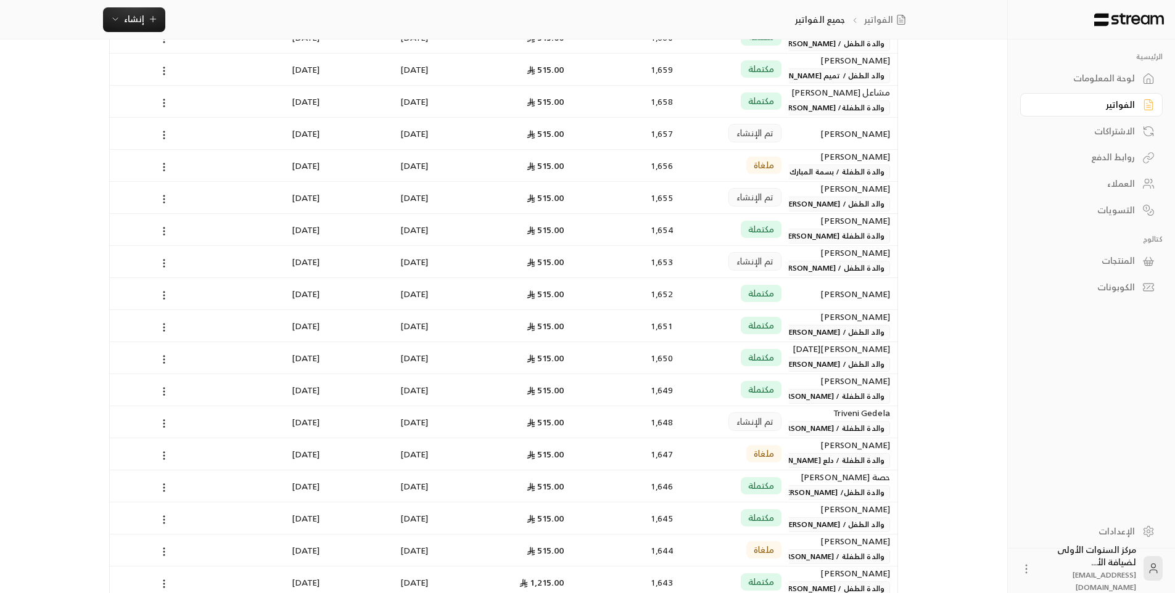
scroll to position [1542, 0]
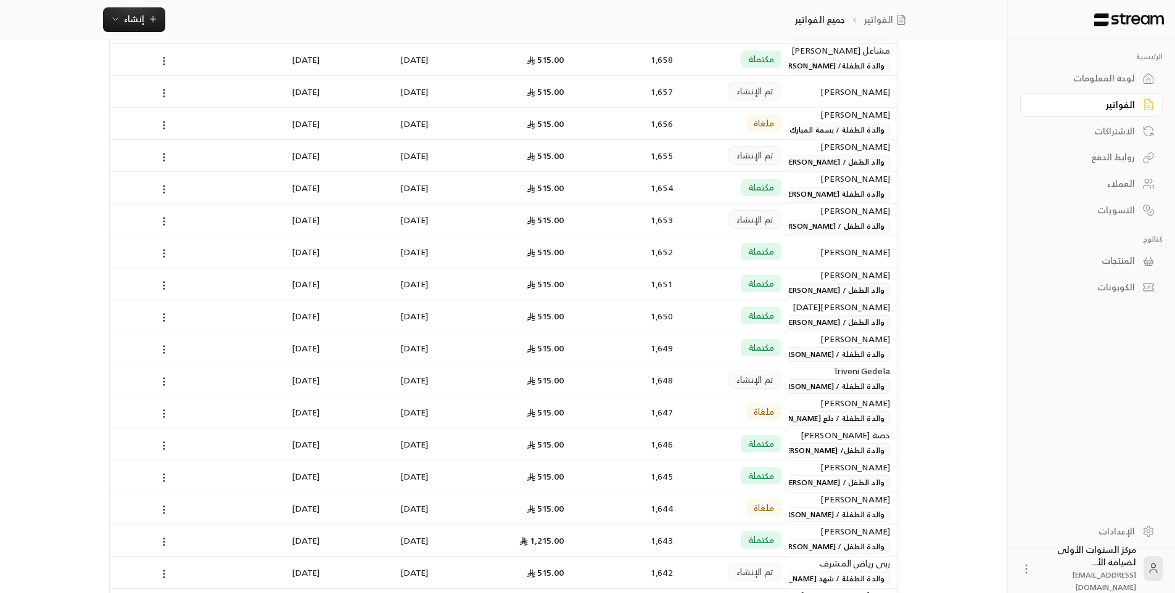
click at [704, 221] on div "تم الإنشاء" at bounding box center [735, 219] width 94 height 31
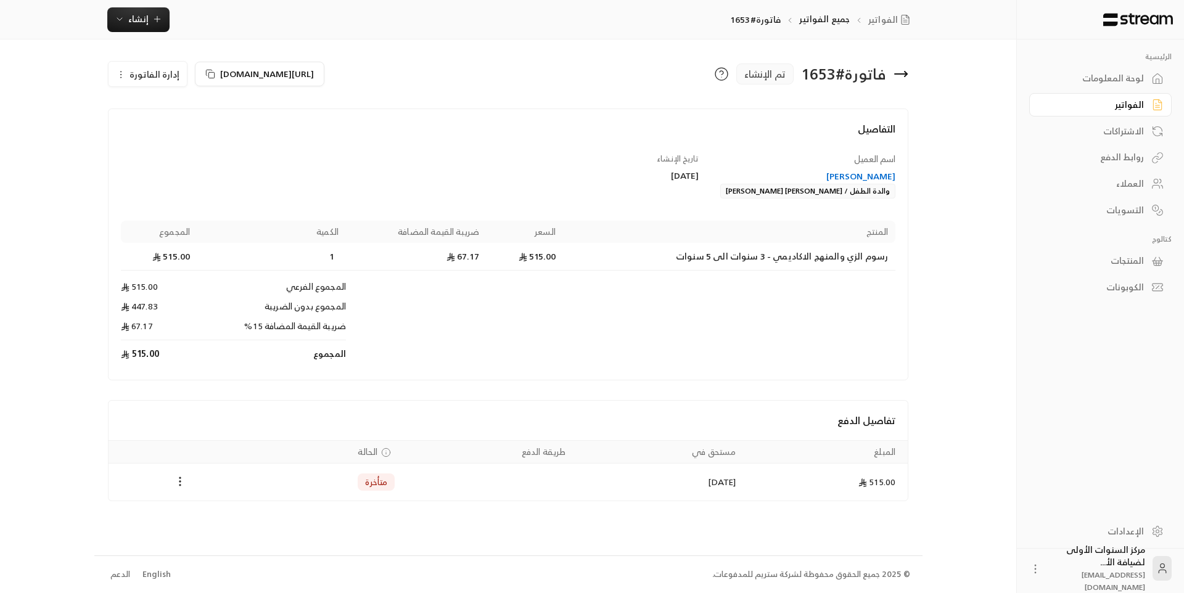
click at [839, 178] on div "[PERSON_NAME]" at bounding box center [803, 176] width 185 height 12
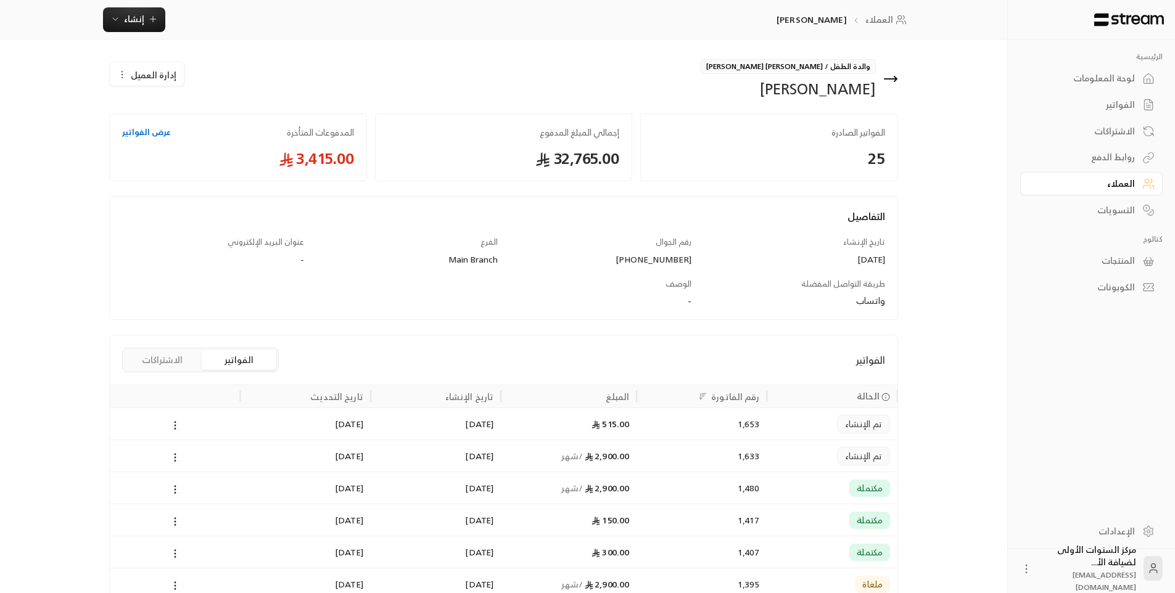
click at [894, 74] on icon at bounding box center [890, 79] width 15 height 15
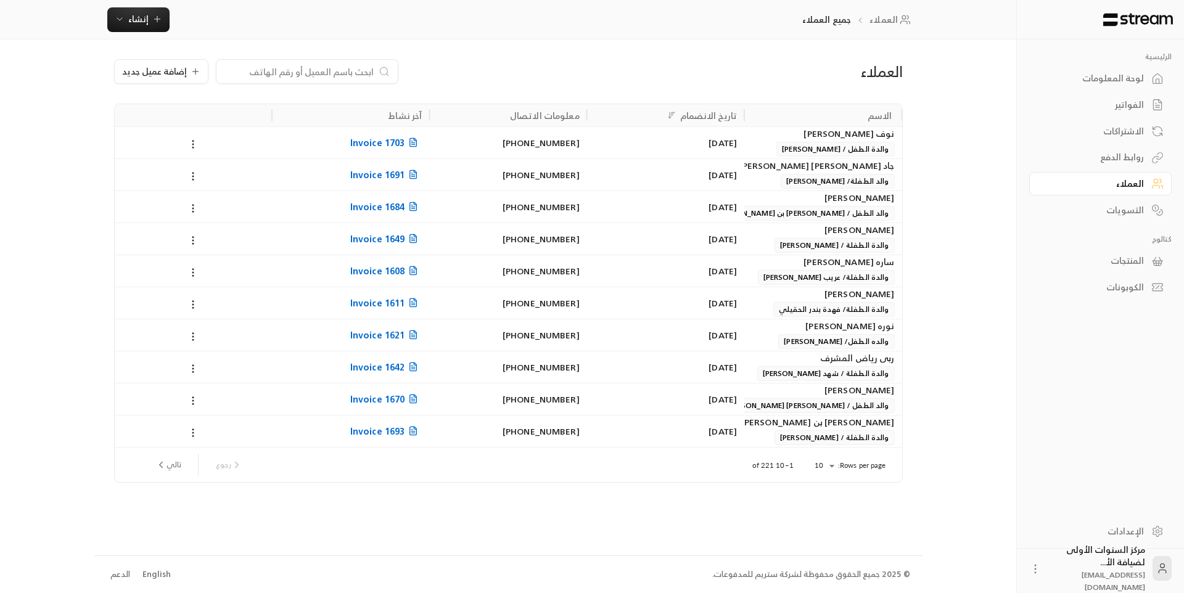
click at [1129, 83] on div "لوحة المعلومات" at bounding box center [1094, 78] width 99 height 12
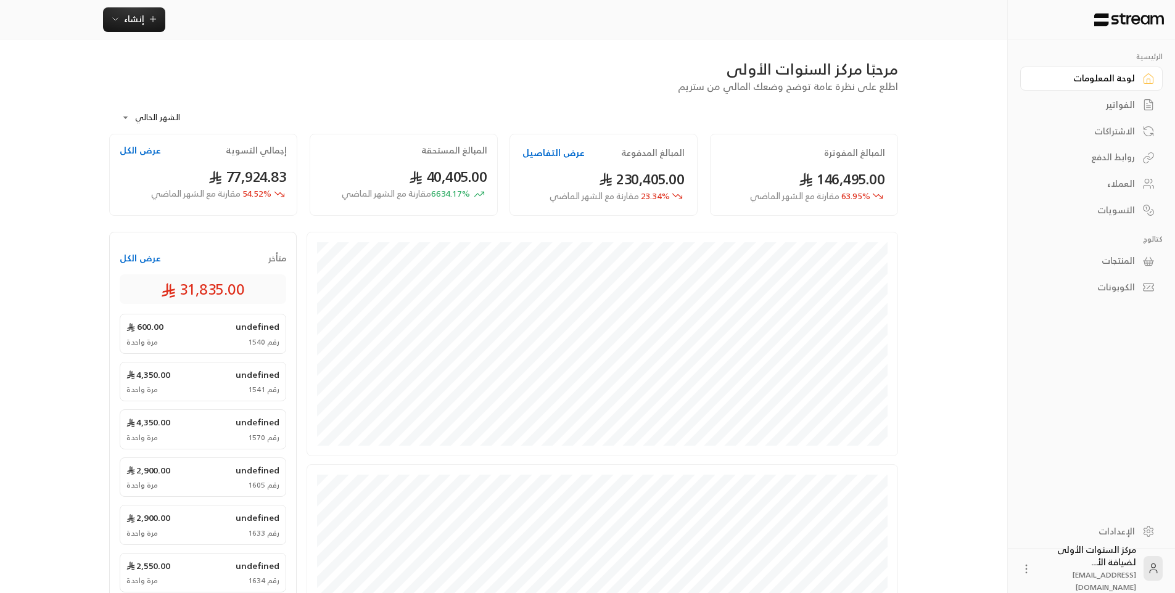
click at [1115, 112] on link "الفواتير" at bounding box center [1091, 105] width 142 height 24
click at [1103, 106] on div "الفواتير" at bounding box center [1085, 105] width 99 height 12
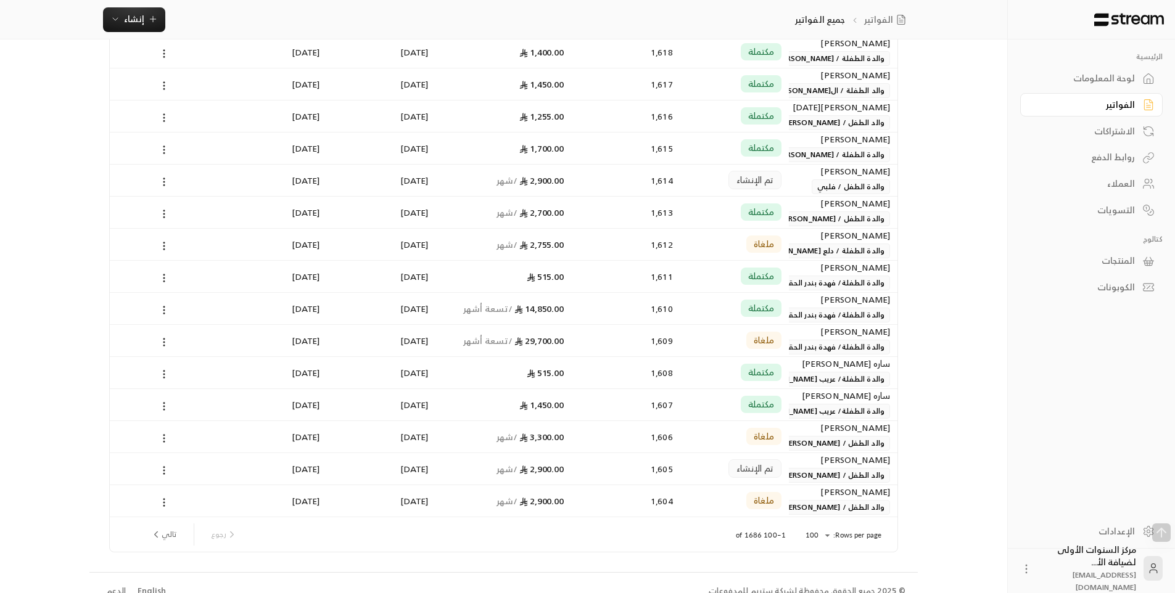
scroll to position [2849, 0]
